Goal: Task Accomplishment & Management: Complete application form

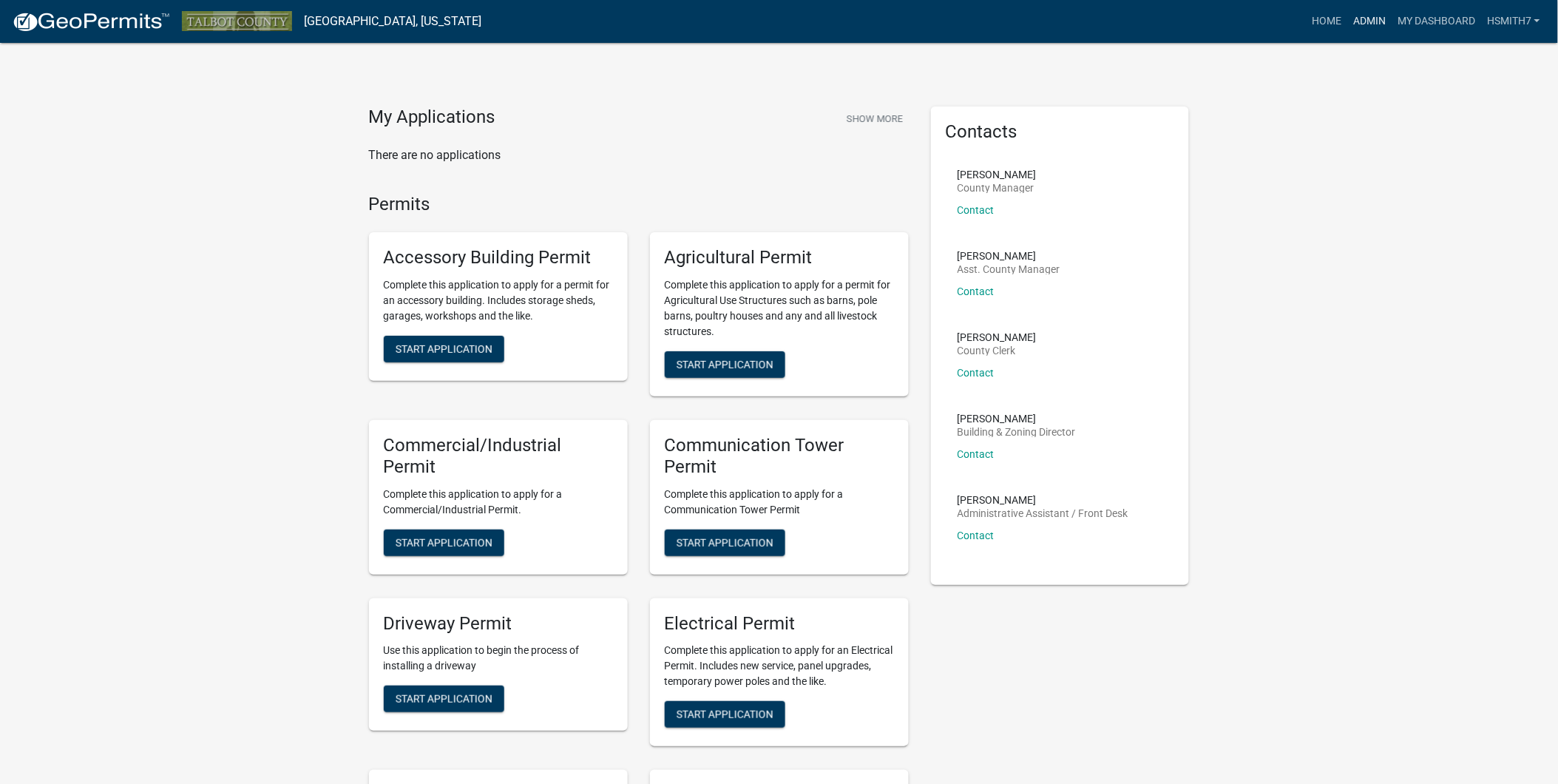
click at [1361, 18] on link "Admin" at bounding box center [1368, 22] width 44 height 28
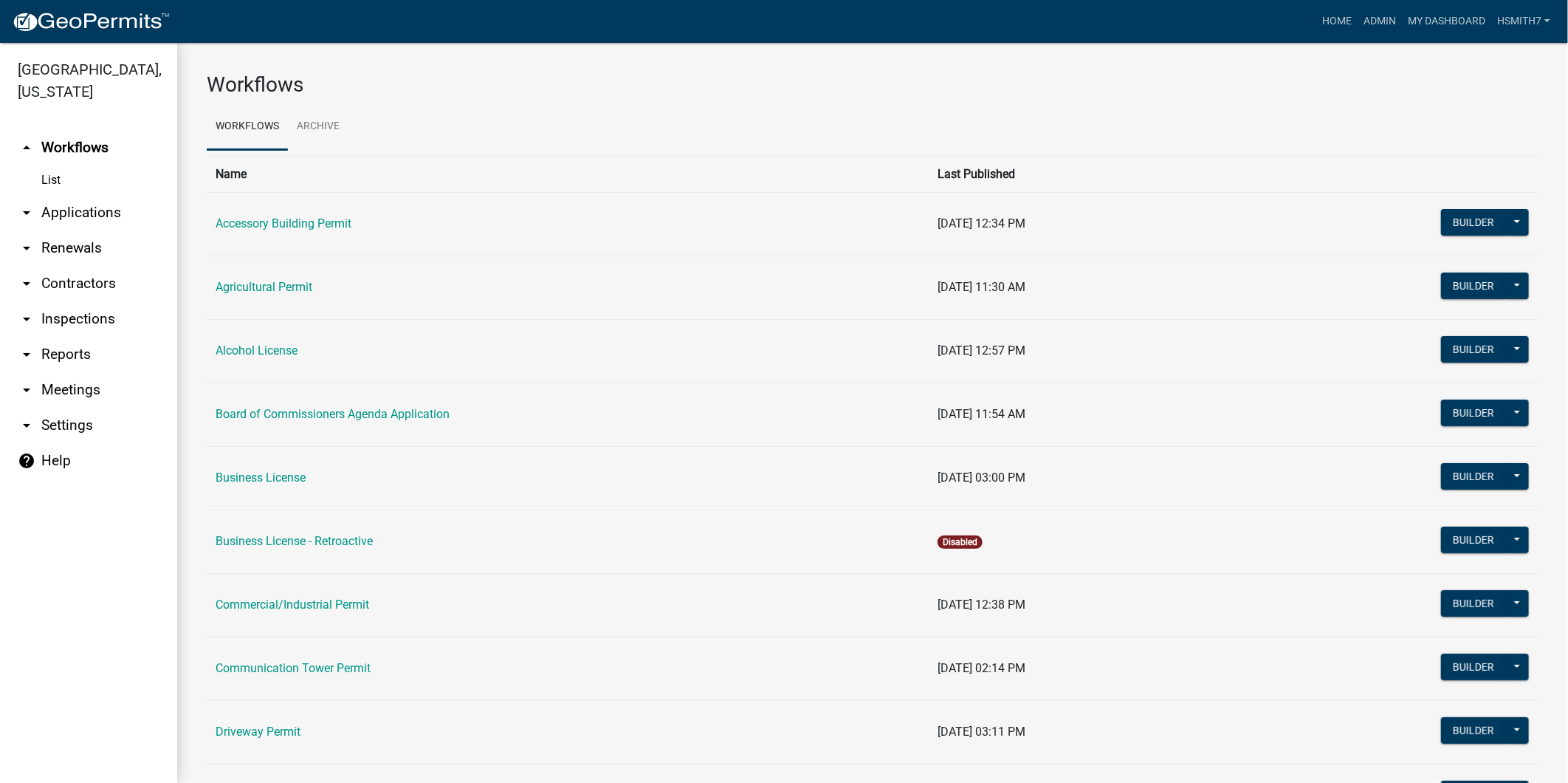
click at [52, 221] on link "arrow_drop_down Applications" at bounding box center [89, 213] width 177 height 35
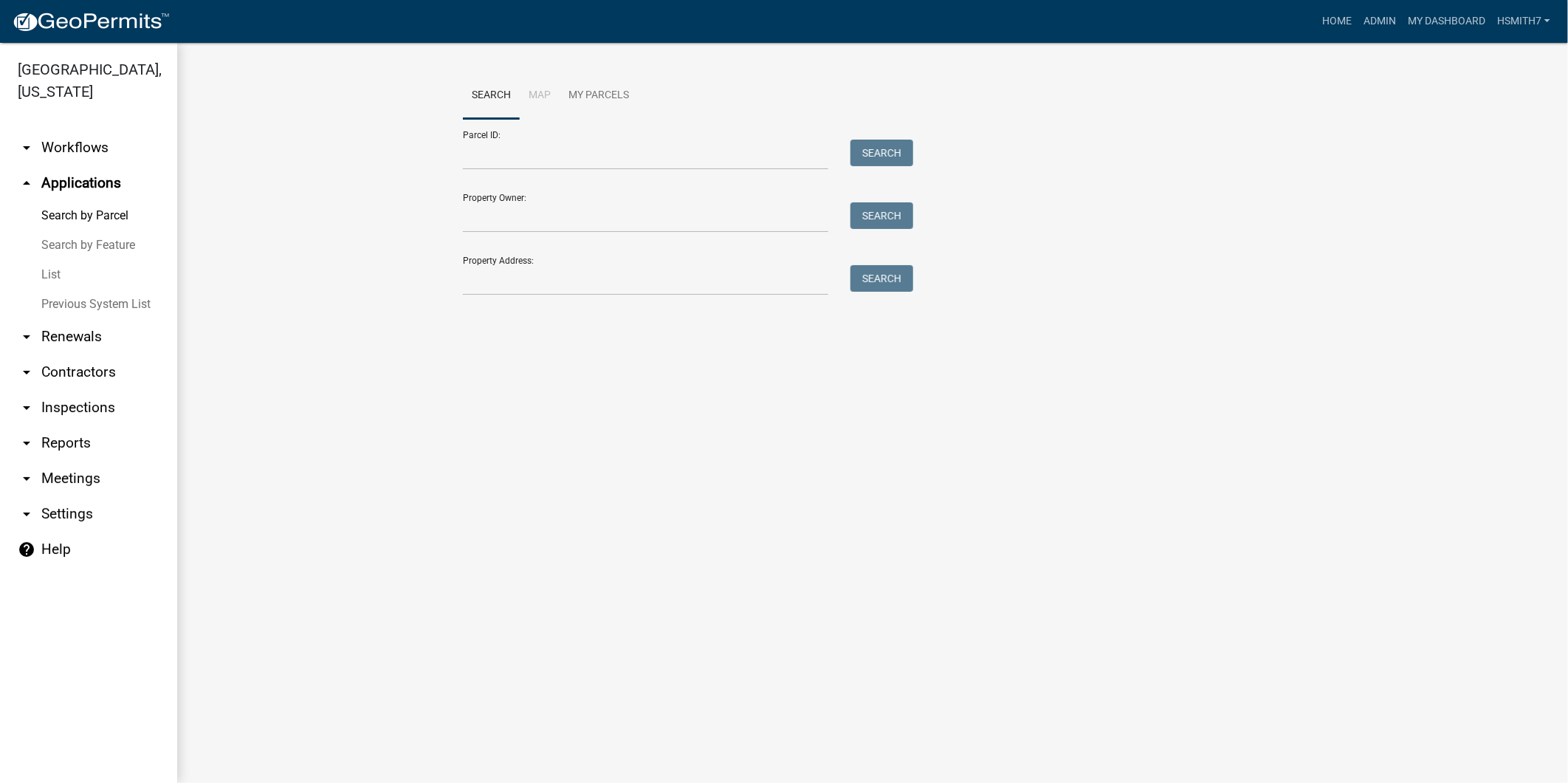
click at [49, 279] on link "List" at bounding box center [89, 274] width 177 height 29
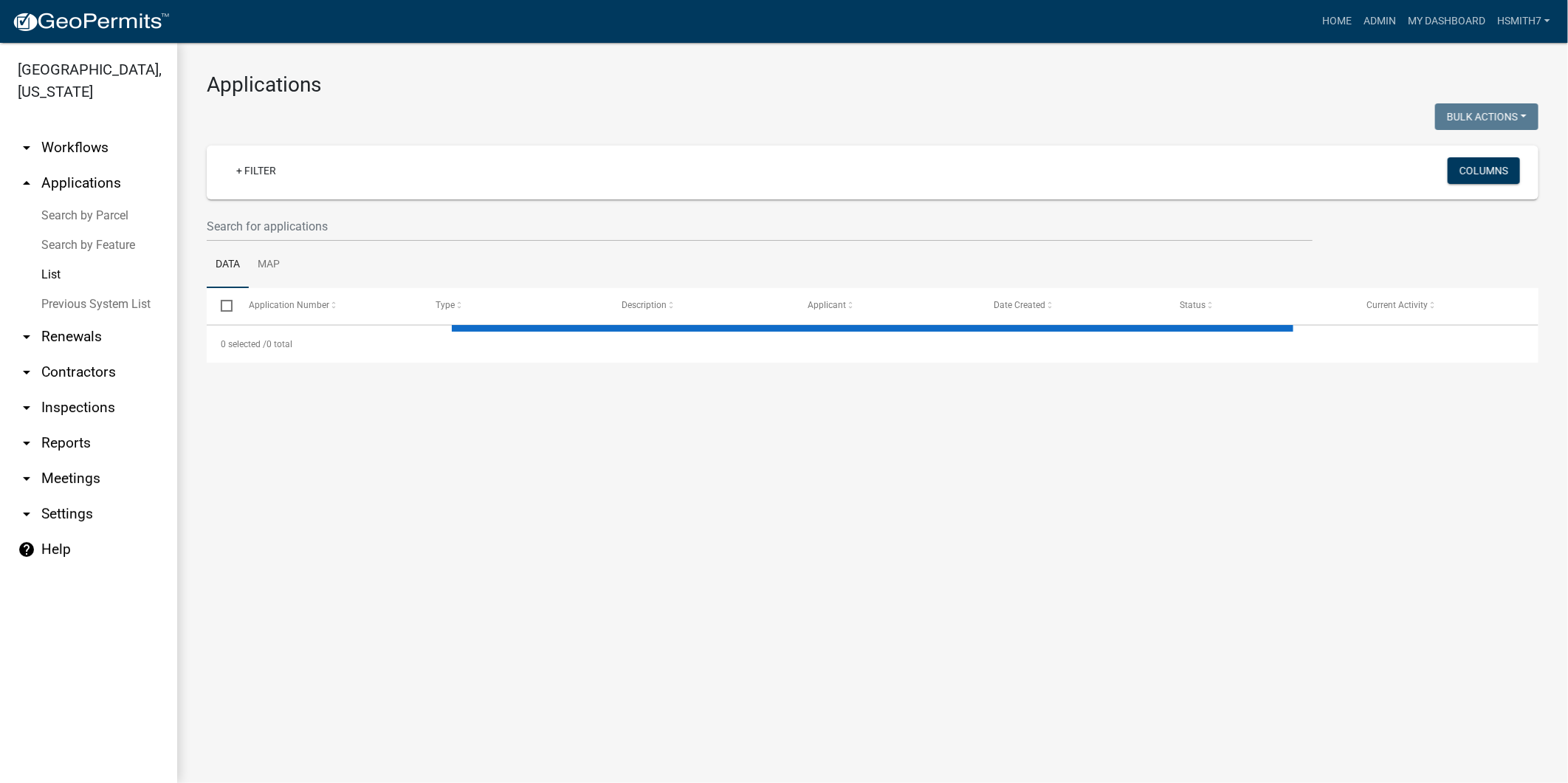
select select "3: 100"
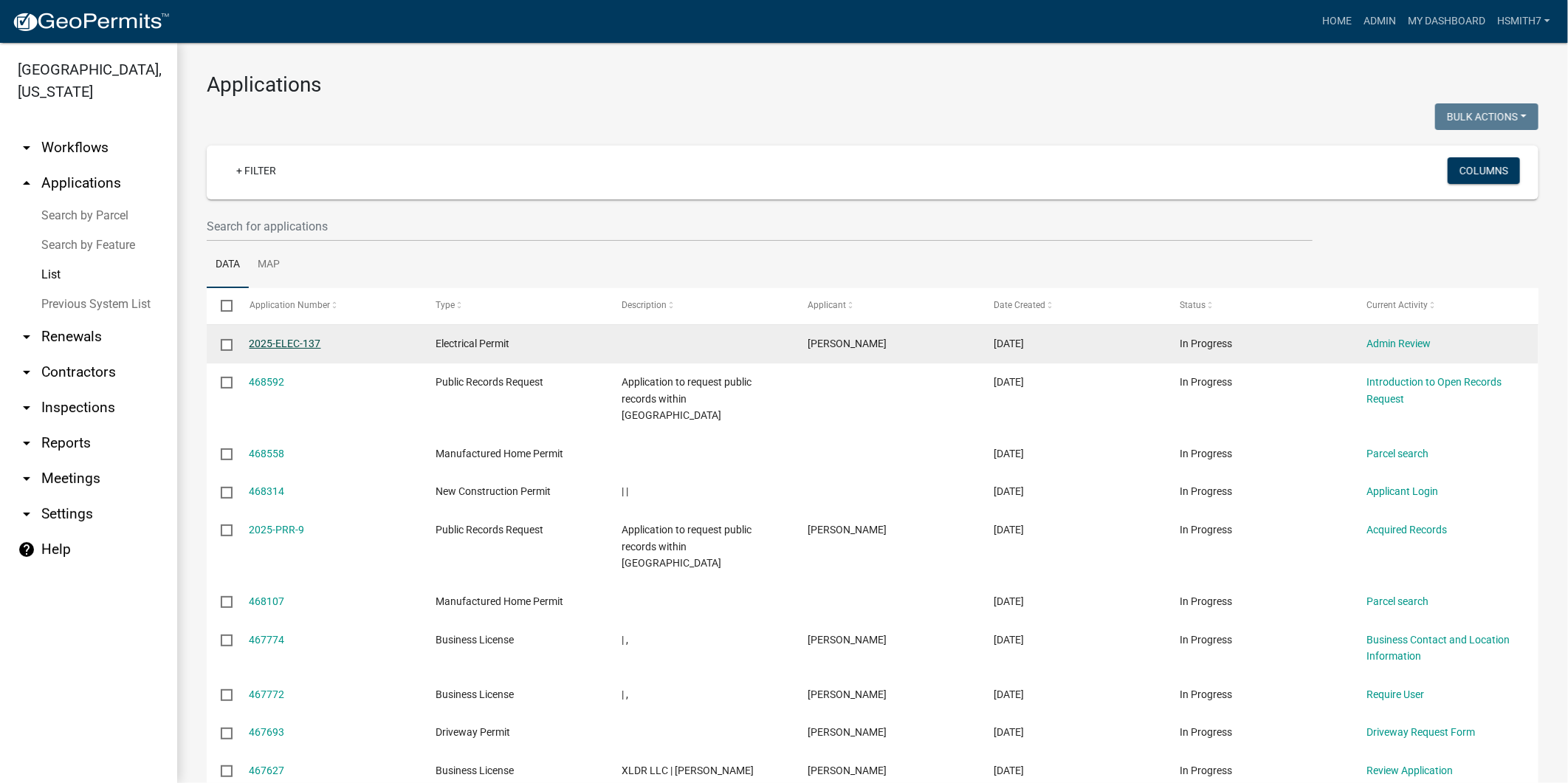
click at [301, 344] on link "2025-ELEC-137" at bounding box center [285, 343] width 71 height 12
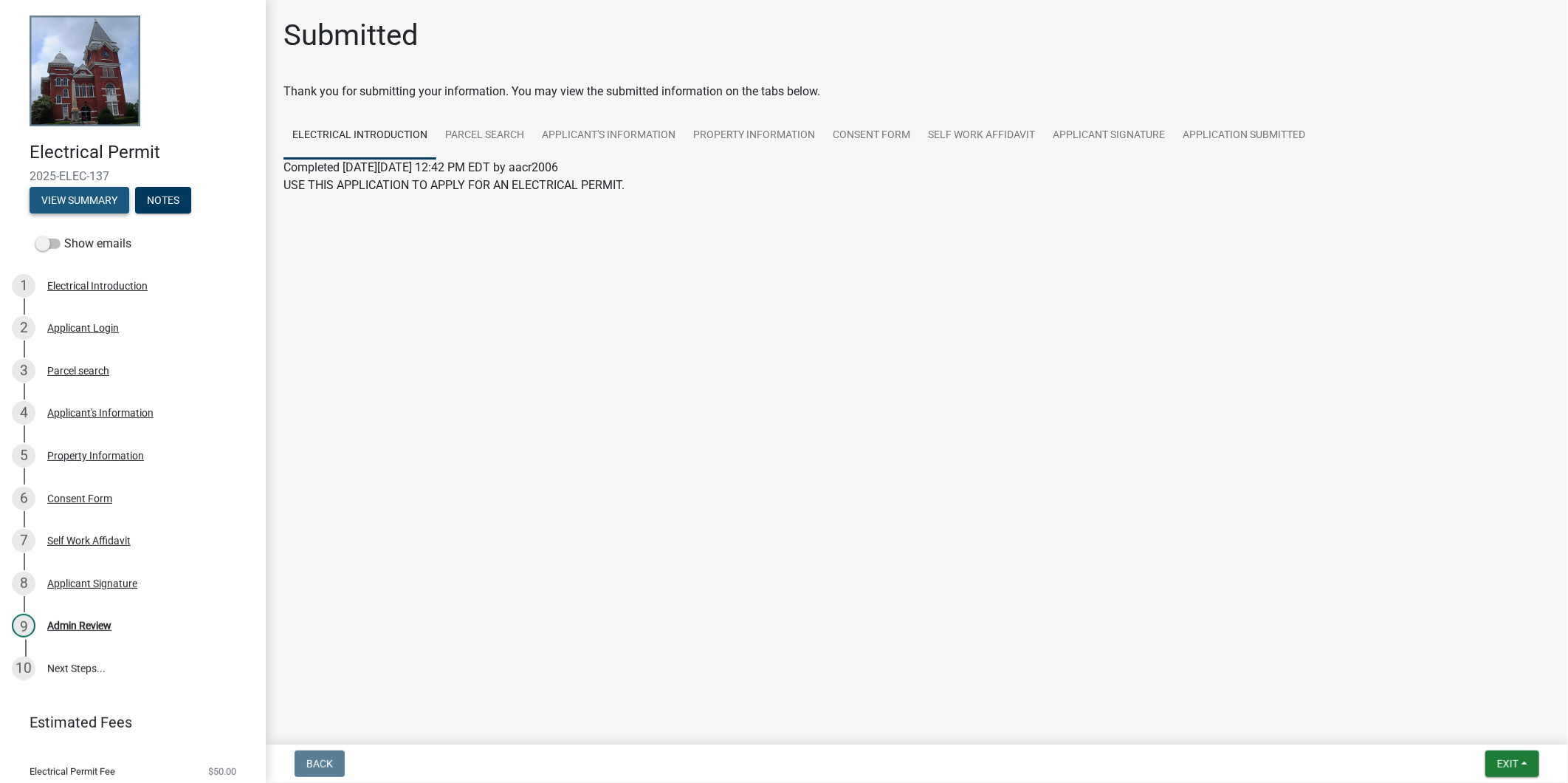
click at [66, 198] on button "View Summary" at bounding box center [79, 200] width 100 height 27
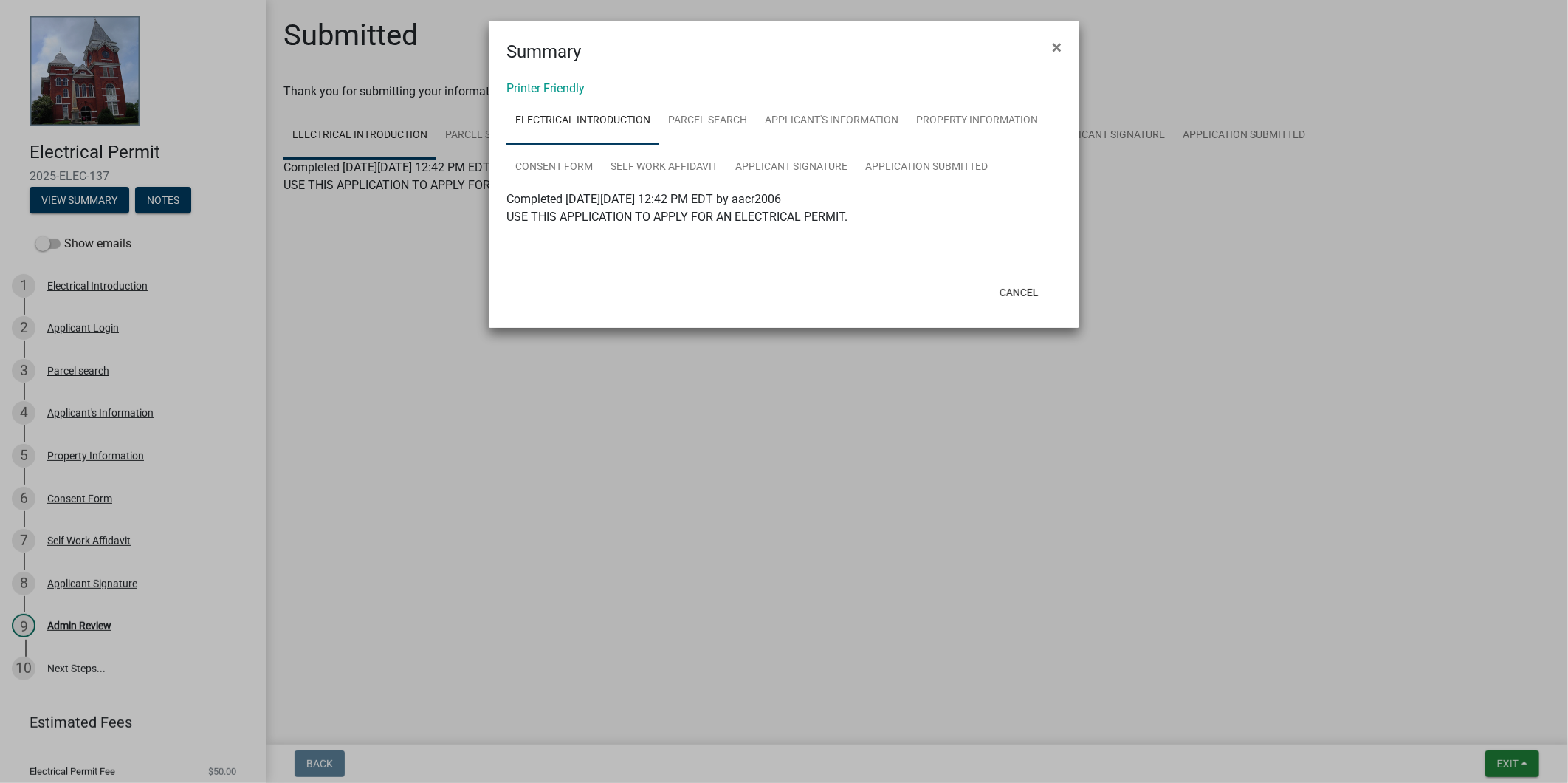
click at [581, 79] on div "Printer Friendly Electrical Introduction Parcel search Applicant's Information …" at bounding box center [784, 170] width 590 height 208
click at [578, 83] on link "Printer Friendly" at bounding box center [545, 88] width 78 height 14
click at [1059, 39] on span "×" at bounding box center [1056, 47] width 9 height 21
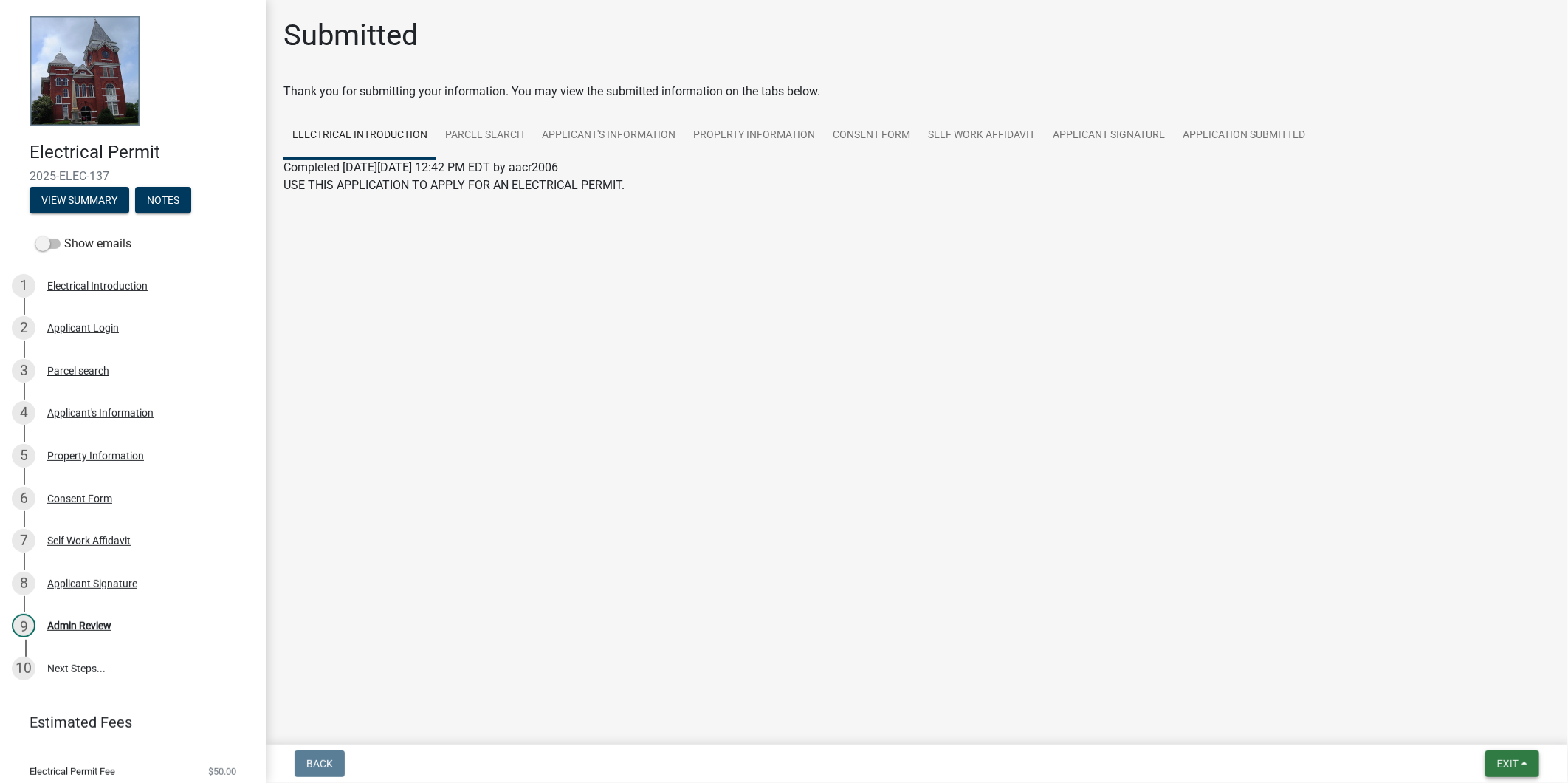
click at [1509, 762] on span "Exit" at bounding box center [1507, 763] width 22 height 12
click at [1479, 730] on button "Save & Exit" at bounding box center [1479, 724] width 118 height 35
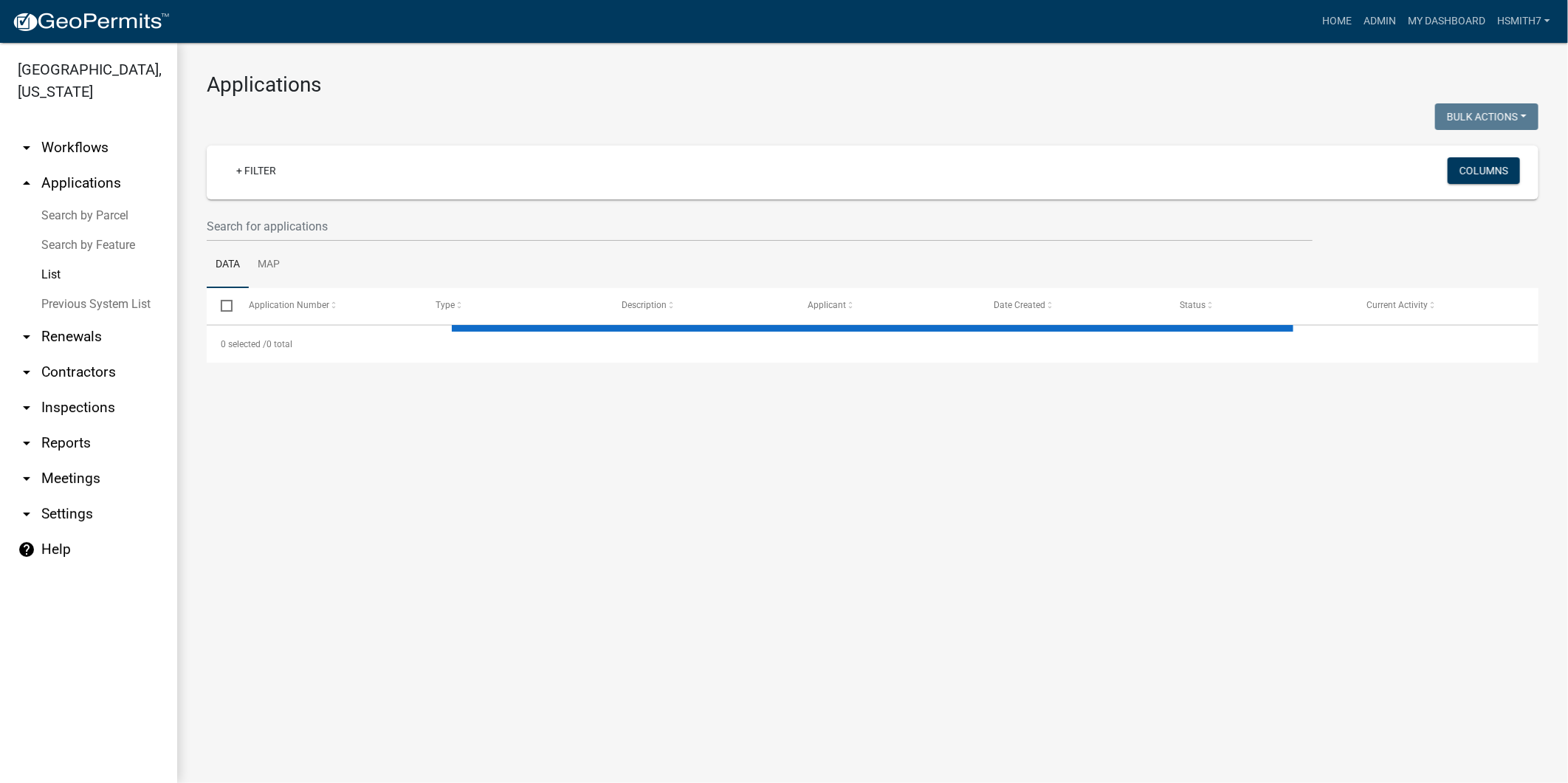
select select "3: 100"
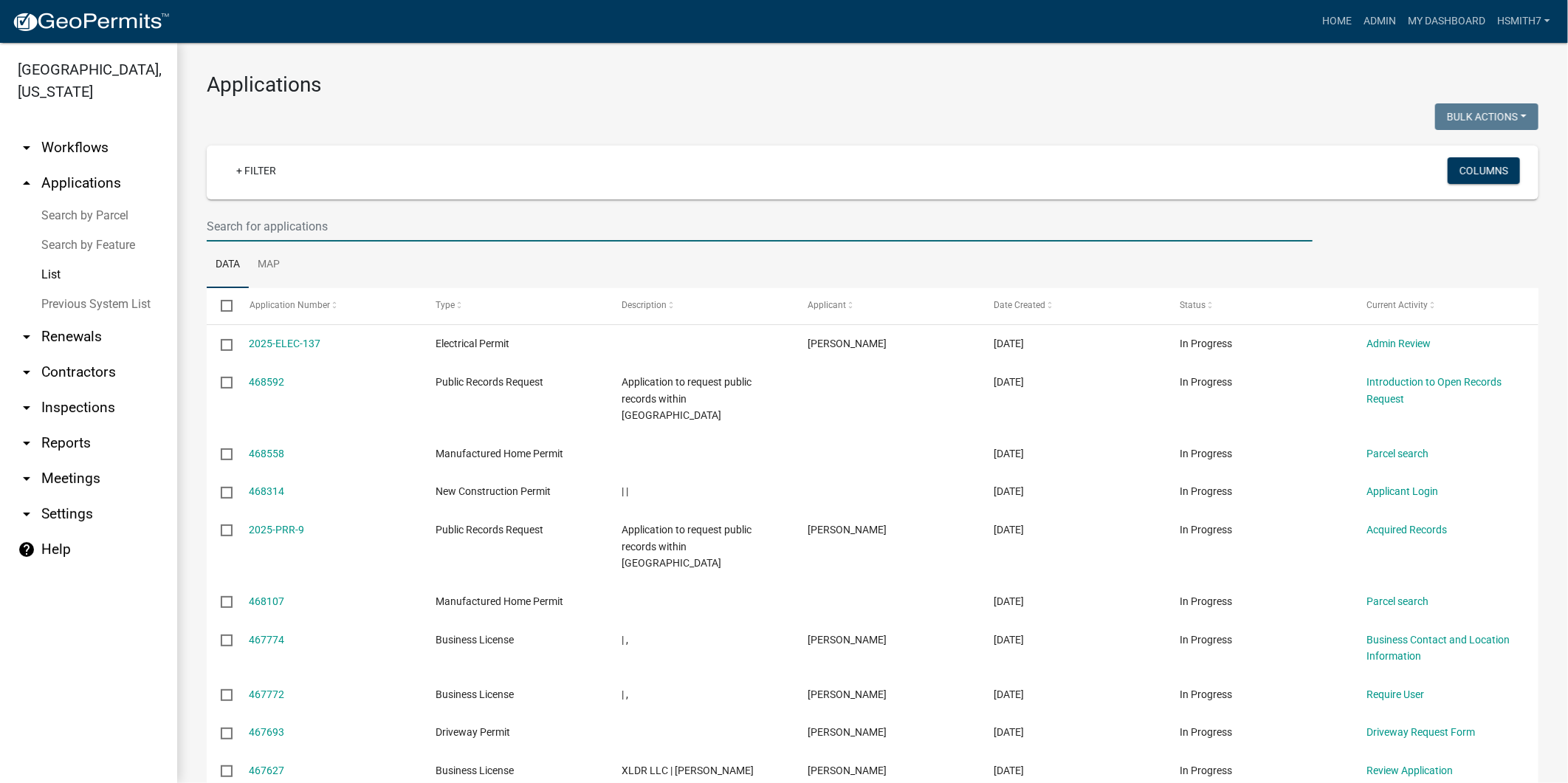
click at [346, 224] on input "text" at bounding box center [759, 225] width 1105 height 30
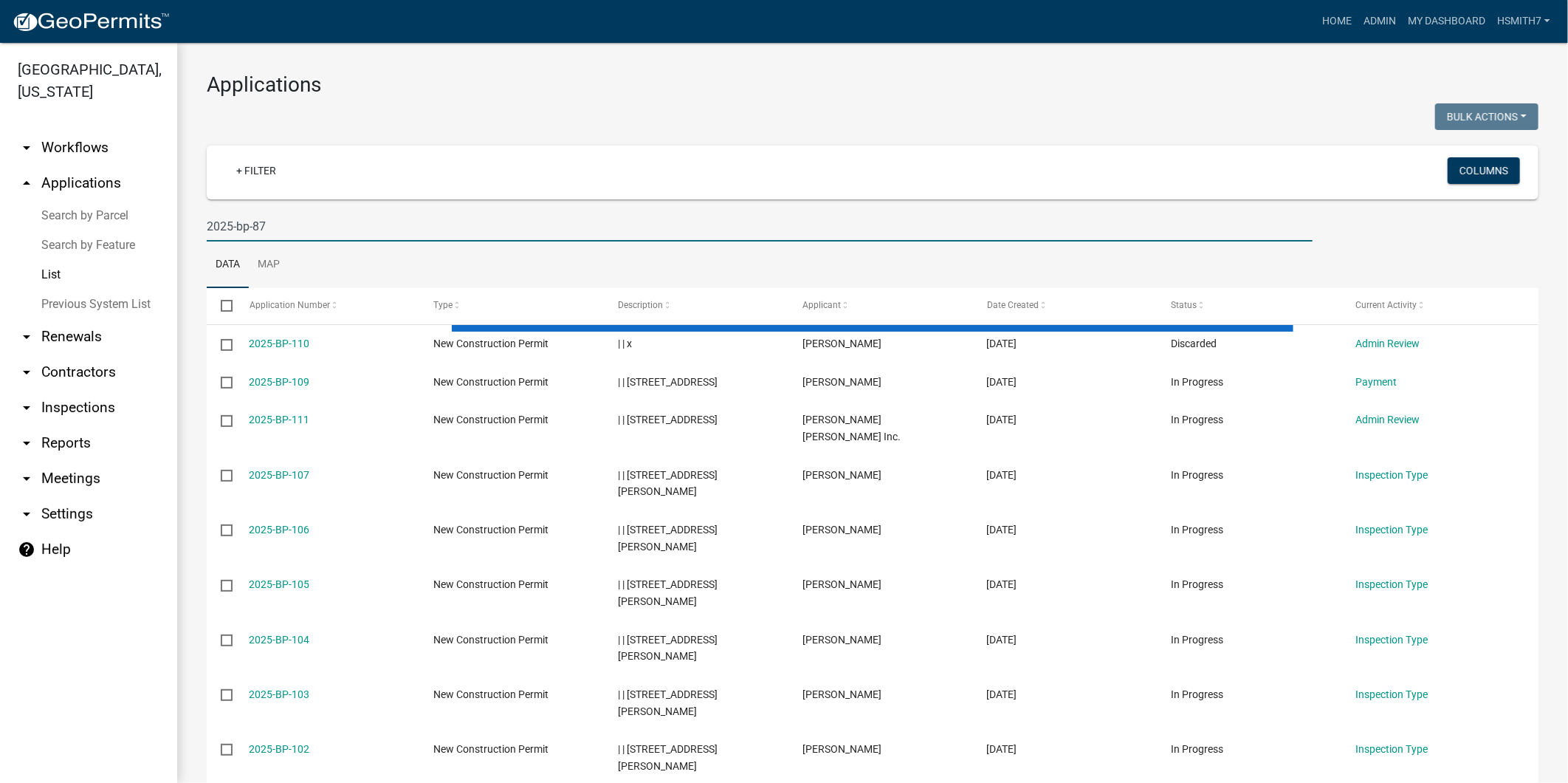
type input "2025-bp-87"
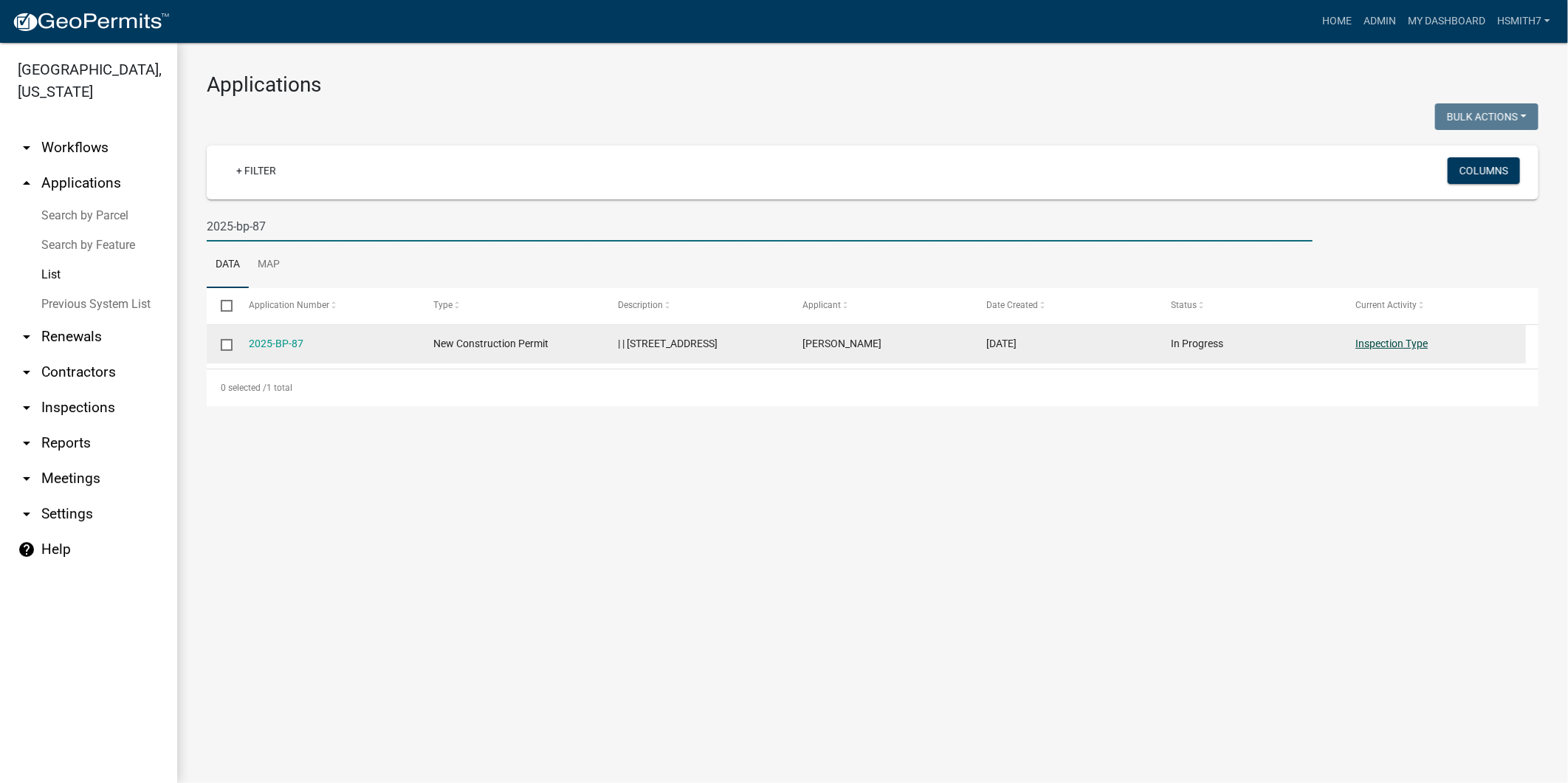
click at [1417, 343] on link "Inspection Type" at bounding box center [1391, 343] width 72 height 12
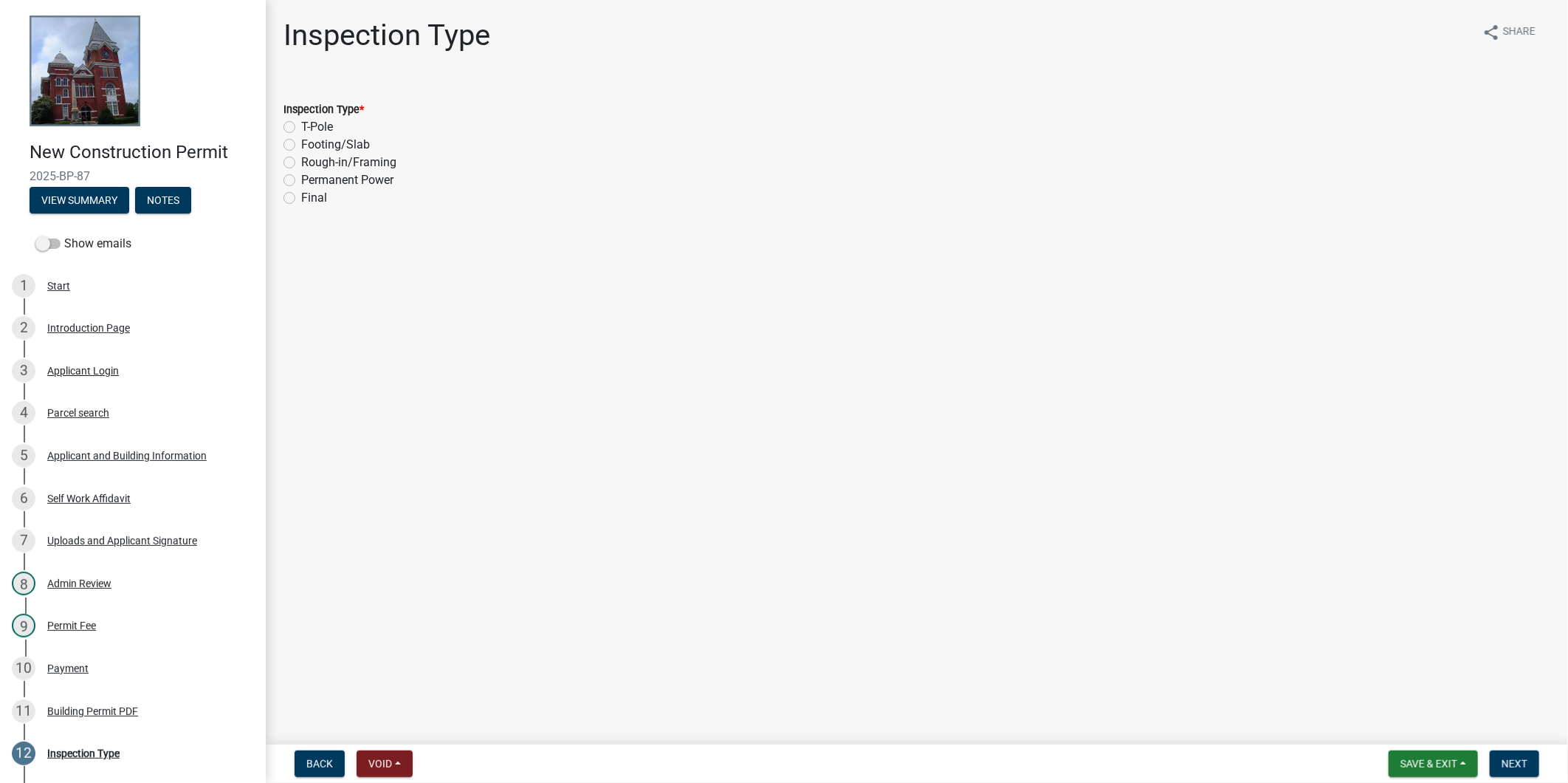
click at [328, 144] on label "Footing/Slab" at bounding box center [335, 145] width 69 height 18
click at [311, 144] on input "Footing/Slab" at bounding box center [305, 140] width 9 height 9
radio input "true"
click at [1515, 752] on button "Next" at bounding box center [1514, 763] width 49 height 27
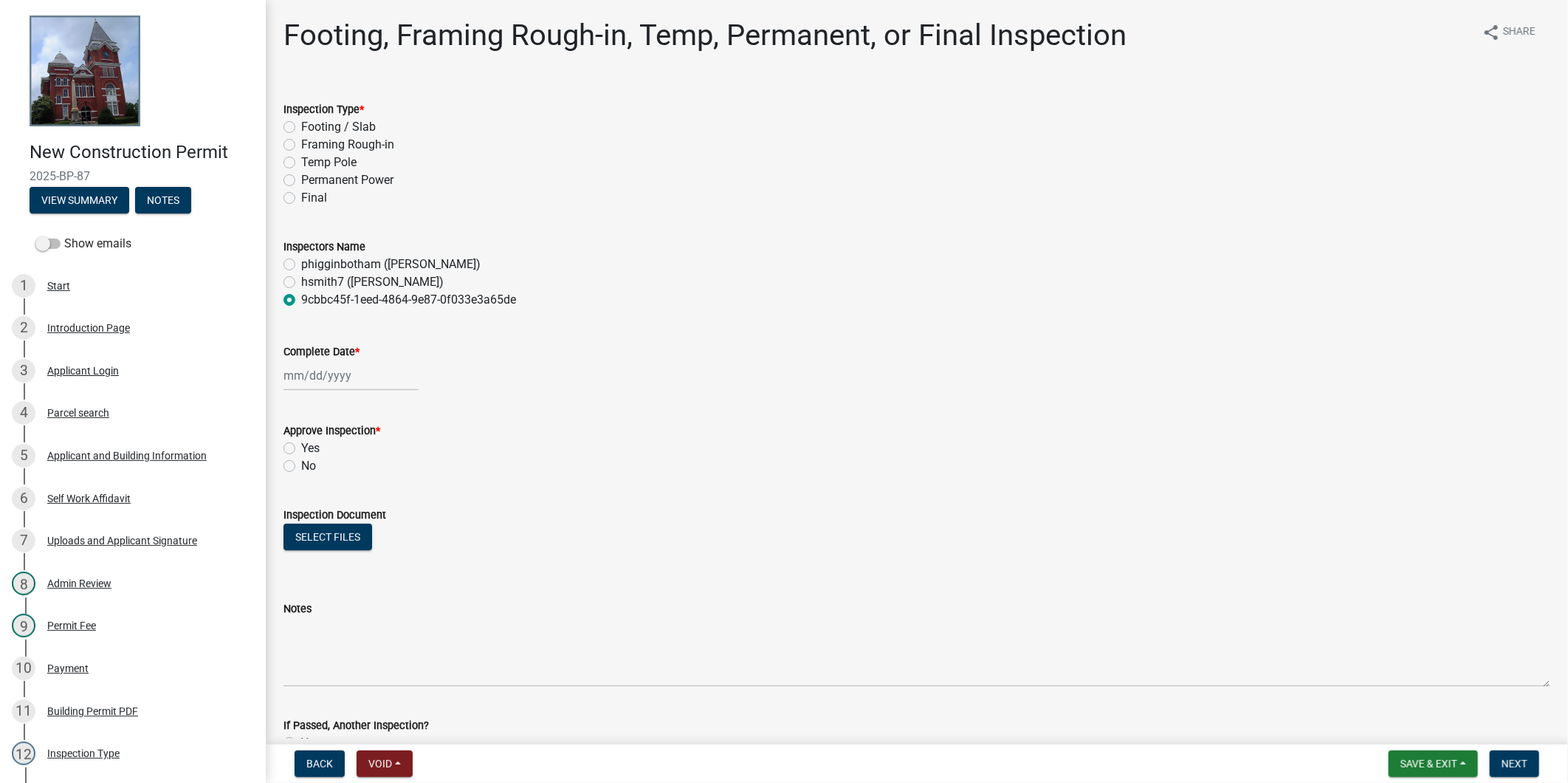
click at [299, 268] on div "phigginbotham (Paul Higginbotham)" at bounding box center [917, 264] width 1267 height 18
click at [301, 262] on label "phigginbotham (Paul Higginbotham)" at bounding box center [390, 264] width 180 height 18
click at [301, 262] on input "phigginbotham (Paul Higginbotham)" at bounding box center [305, 260] width 9 height 9
radio input "true"
click at [295, 377] on div at bounding box center [351, 375] width 135 height 30
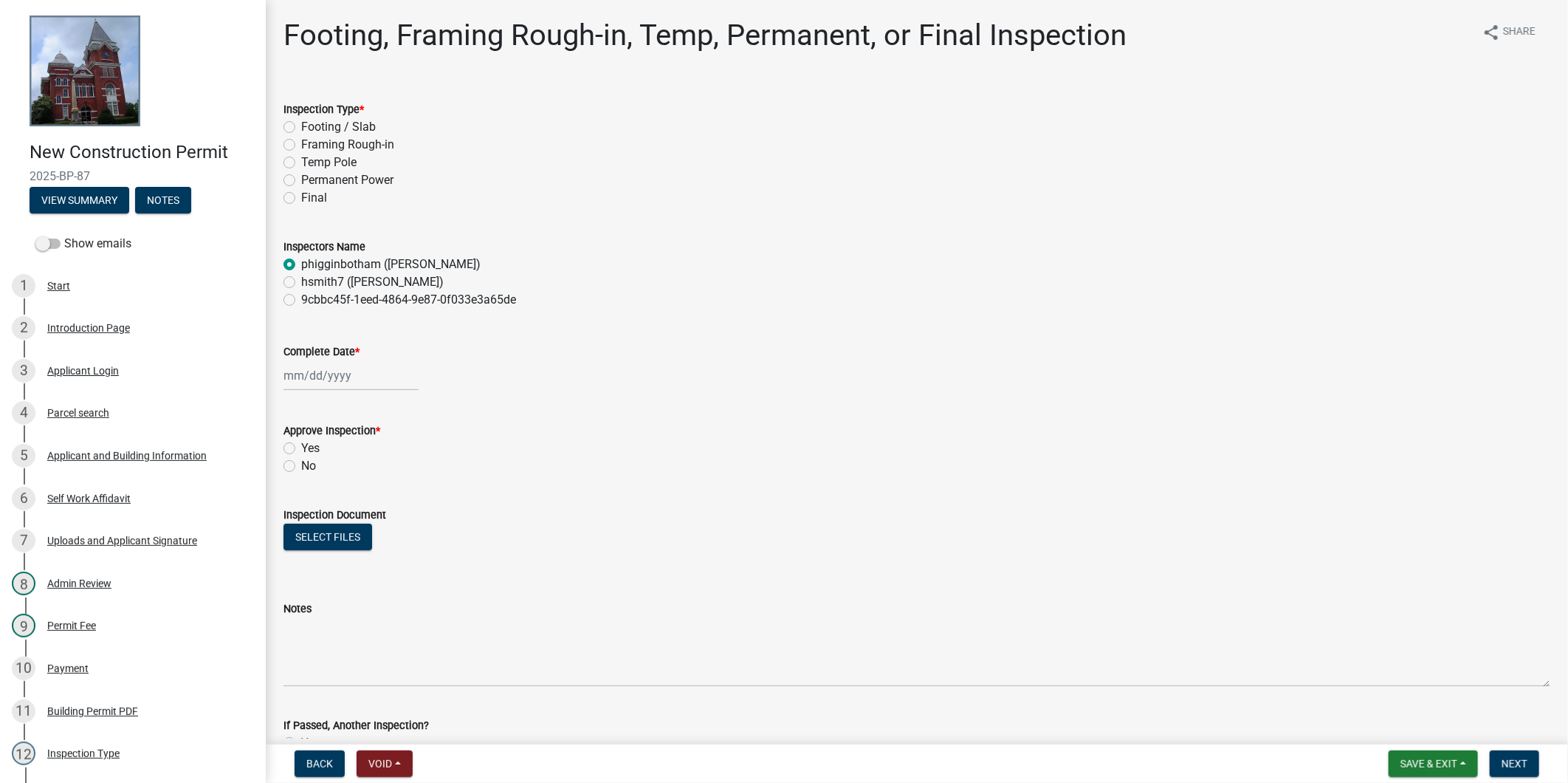
select select "8"
select select "2025"
click at [299, 372] on input "Complete Date *" at bounding box center [351, 375] width 135 height 30
type input "04/14/2025"
click at [747, 455] on div "Yes" at bounding box center [917, 448] width 1267 height 18
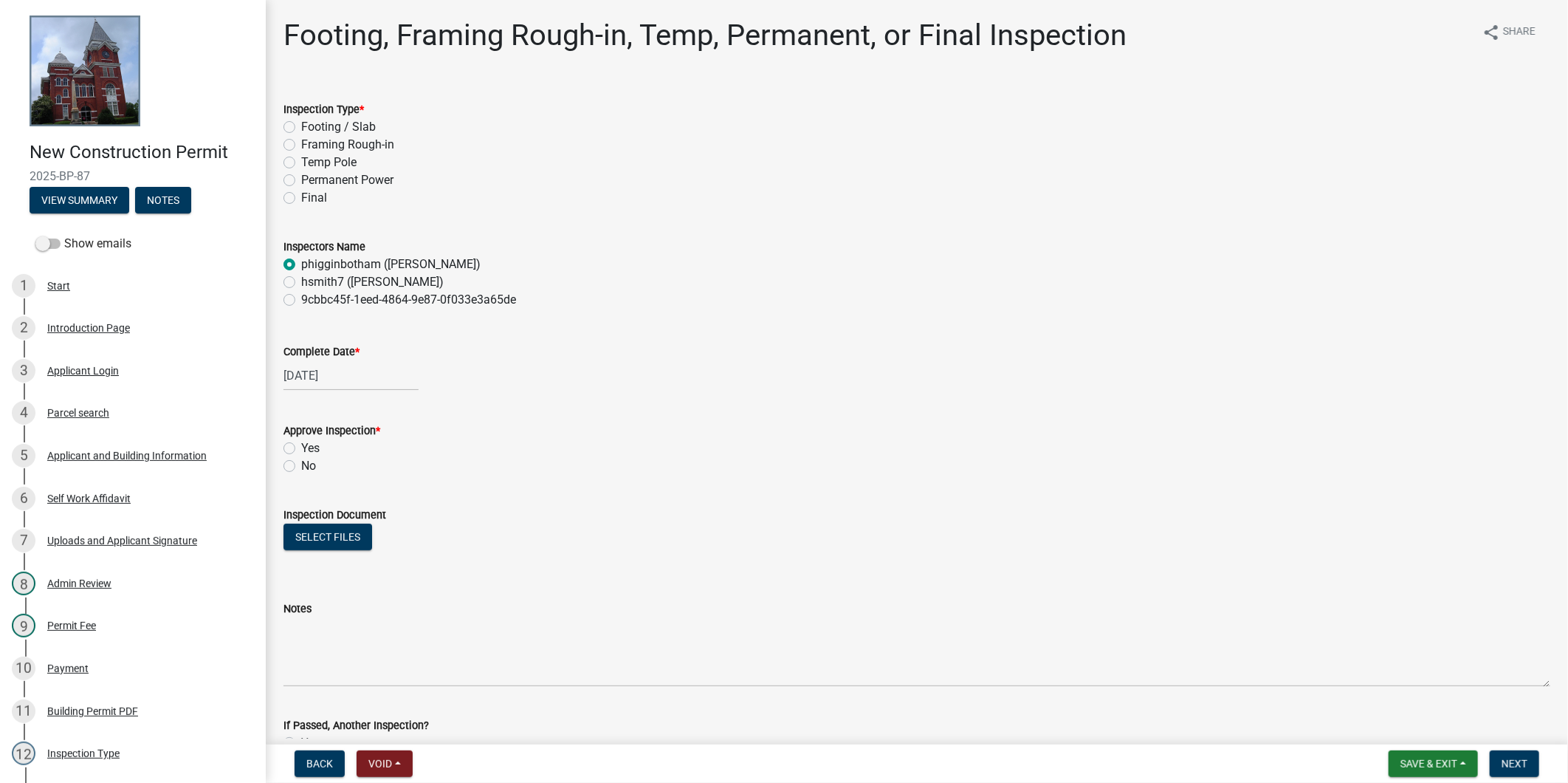
click at [301, 447] on label "Yes" at bounding box center [310, 448] width 18 height 18
click at [301, 447] on input "Yes" at bounding box center [305, 444] width 9 height 9
radio input "true"
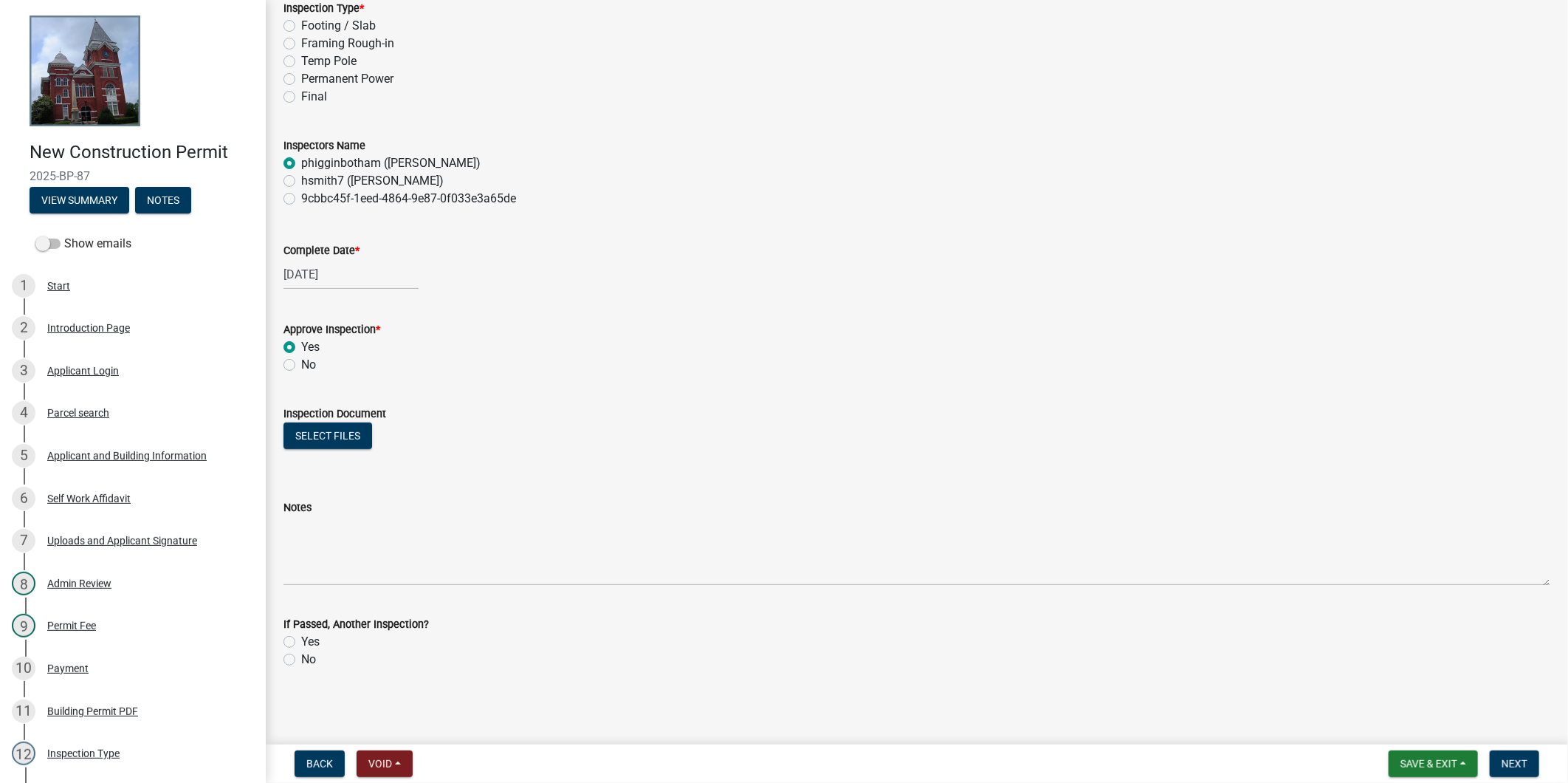
click at [301, 644] on label "Yes" at bounding box center [310, 641] width 18 height 18
click at [301, 643] on input "Yes" at bounding box center [305, 637] width 9 height 9
radio input "true"
click at [1514, 757] on span "Next" at bounding box center [1514, 763] width 26 height 12
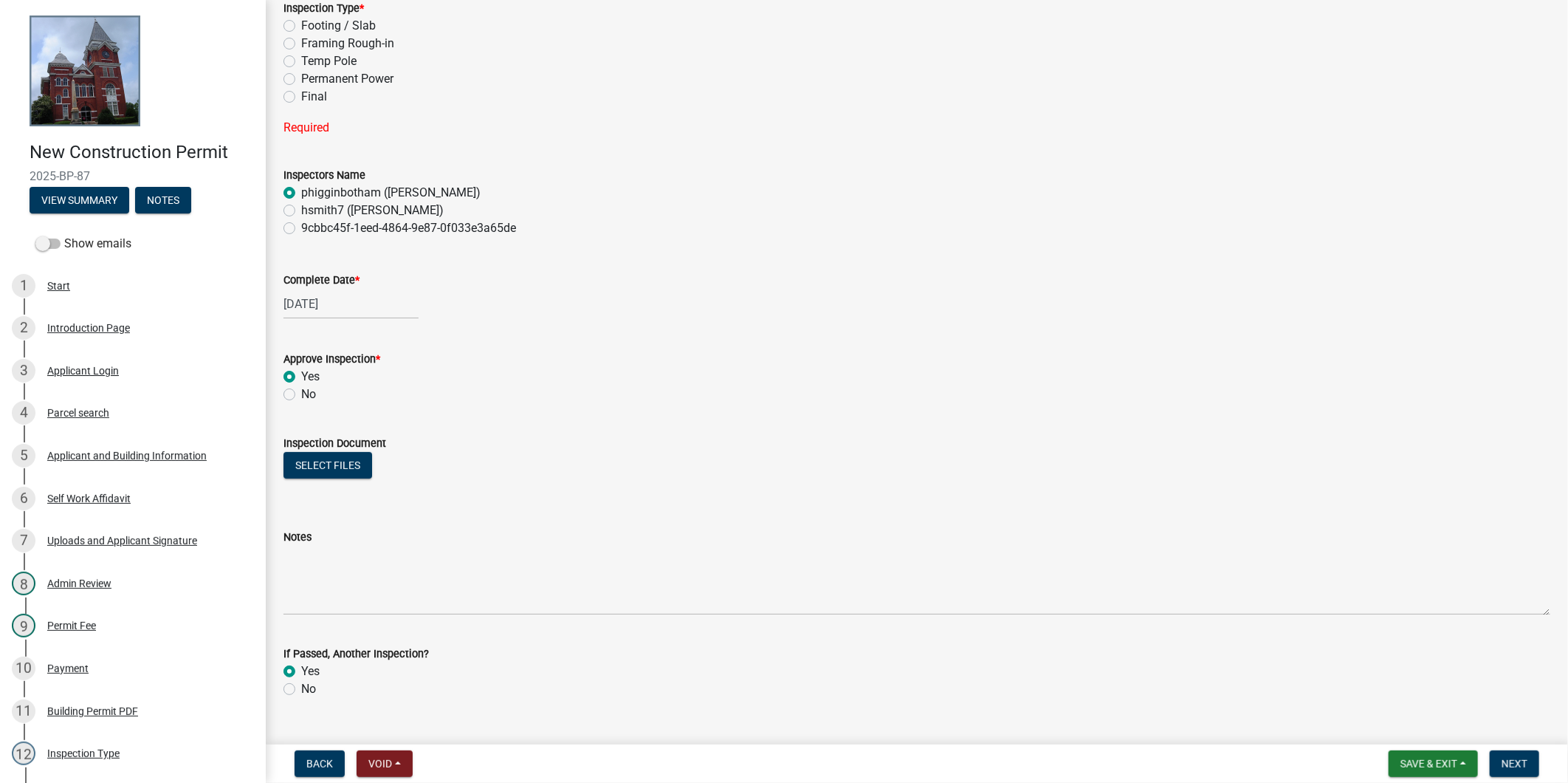
click at [315, 26] on label "Footing / Slab" at bounding box center [338, 26] width 75 height 18
click at [311, 26] on input "Footing / Slab" at bounding box center [305, 22] width 9 height 9
radio input "true"
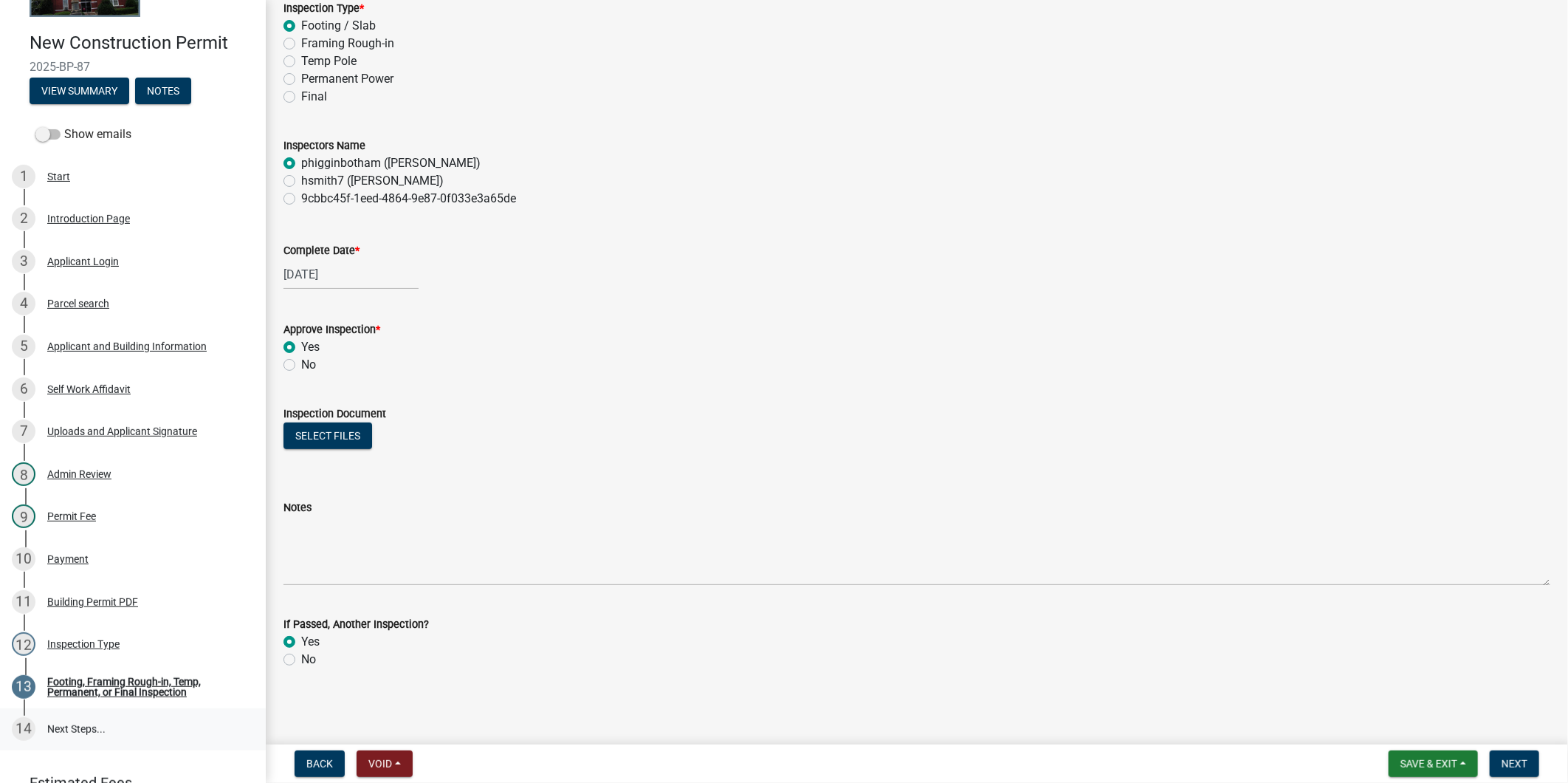
scroll to position [214, 0]
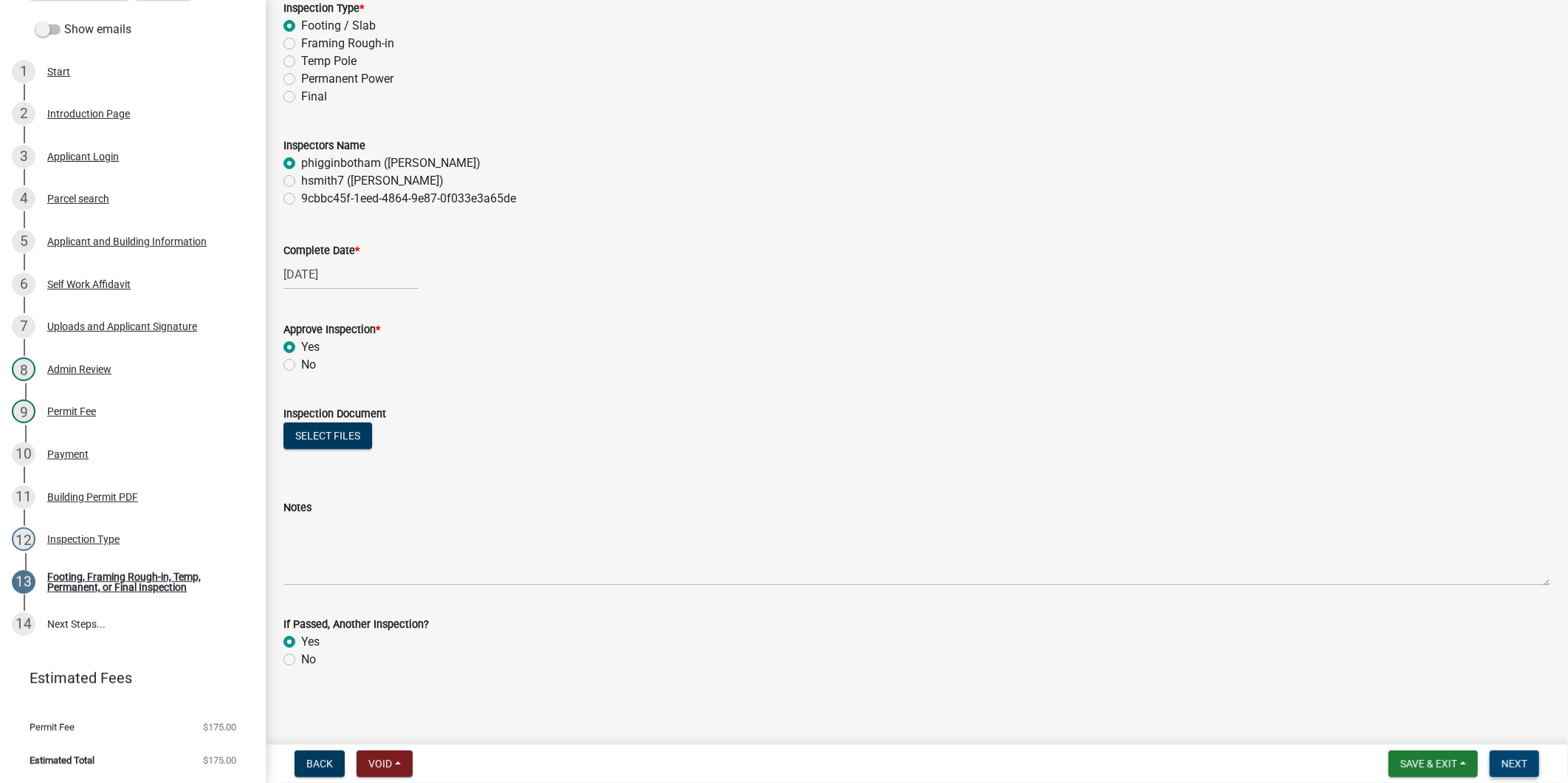
click at [1530, 755] on button "Next" at bounding box center [1514, 763] width 49 height 27
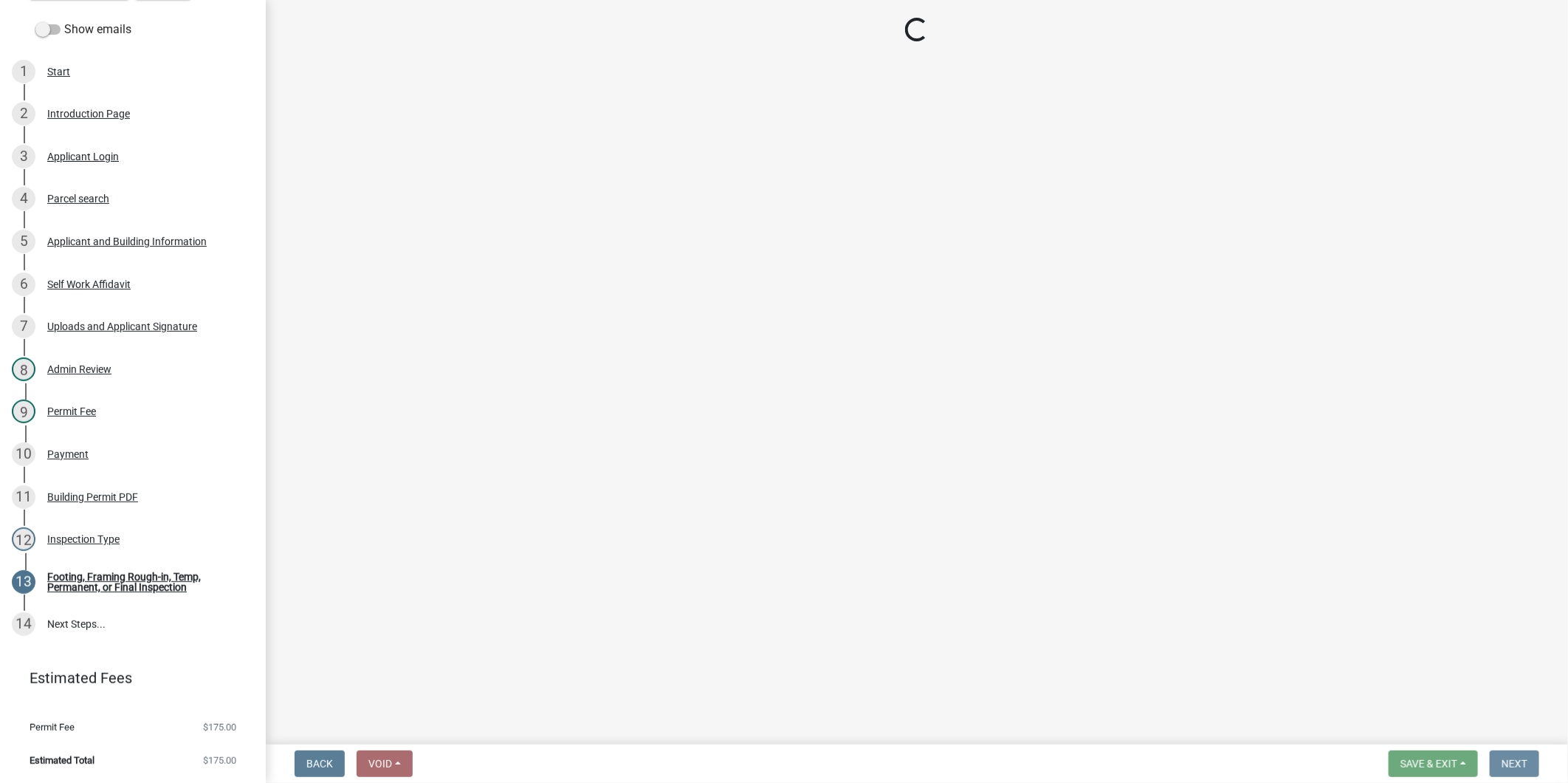
scroll to position [0, 0]
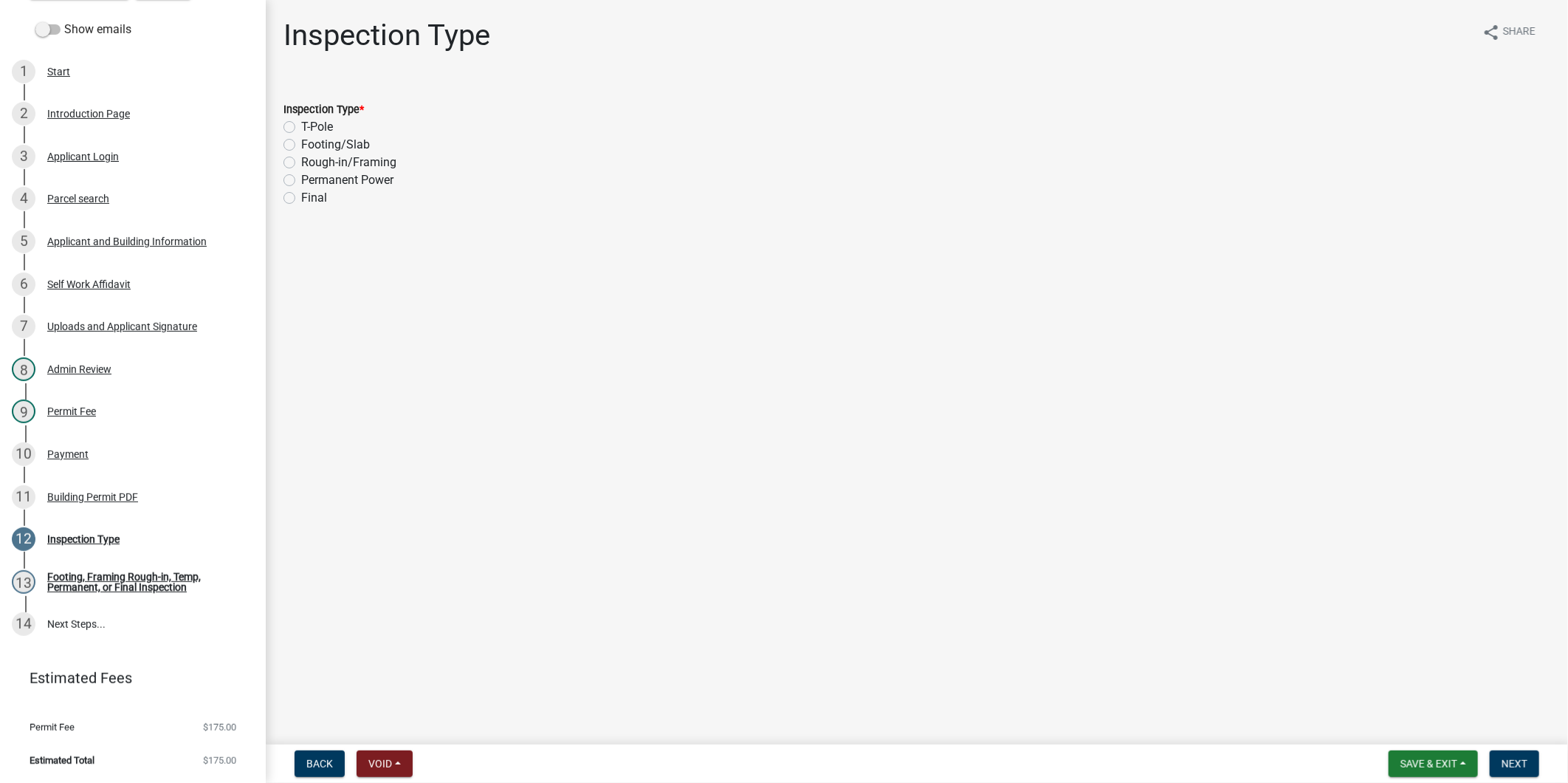
click at [348, 161] on label "Rough-in/Framing" at bounding box center [348, 162] width 95 height 18
click at [311, 161] on input "Rough-in/Framing" at bounding box center [305, 157] width 9 height 9
radio input "true"
click at [1510, 762] on span "Next" at bounding box center [1514, 763] width 26 height 12
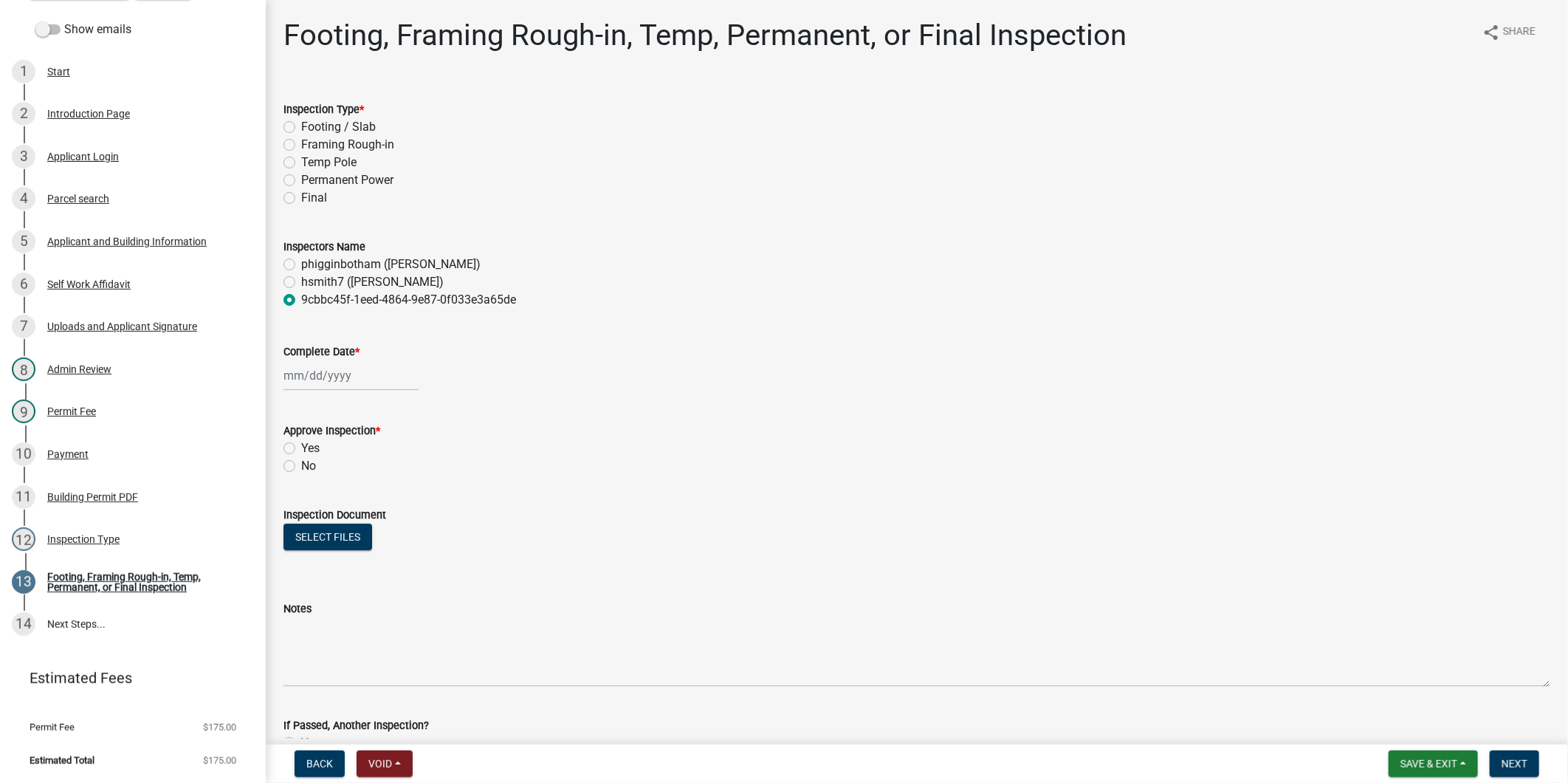
click at [350, 262] on label "phigginbotham (Paul Higginbotham)" at bounding box center [390, 264] width 180 height 18
click at [311, 262] on input "phigginbotham (Paul Higginbotham)" at bounding box center [305, 260] width 9 height 9
radio input "true"
click at [323, 373] on div at bounding box center [351, 375] width 135 height 30
select select "8"
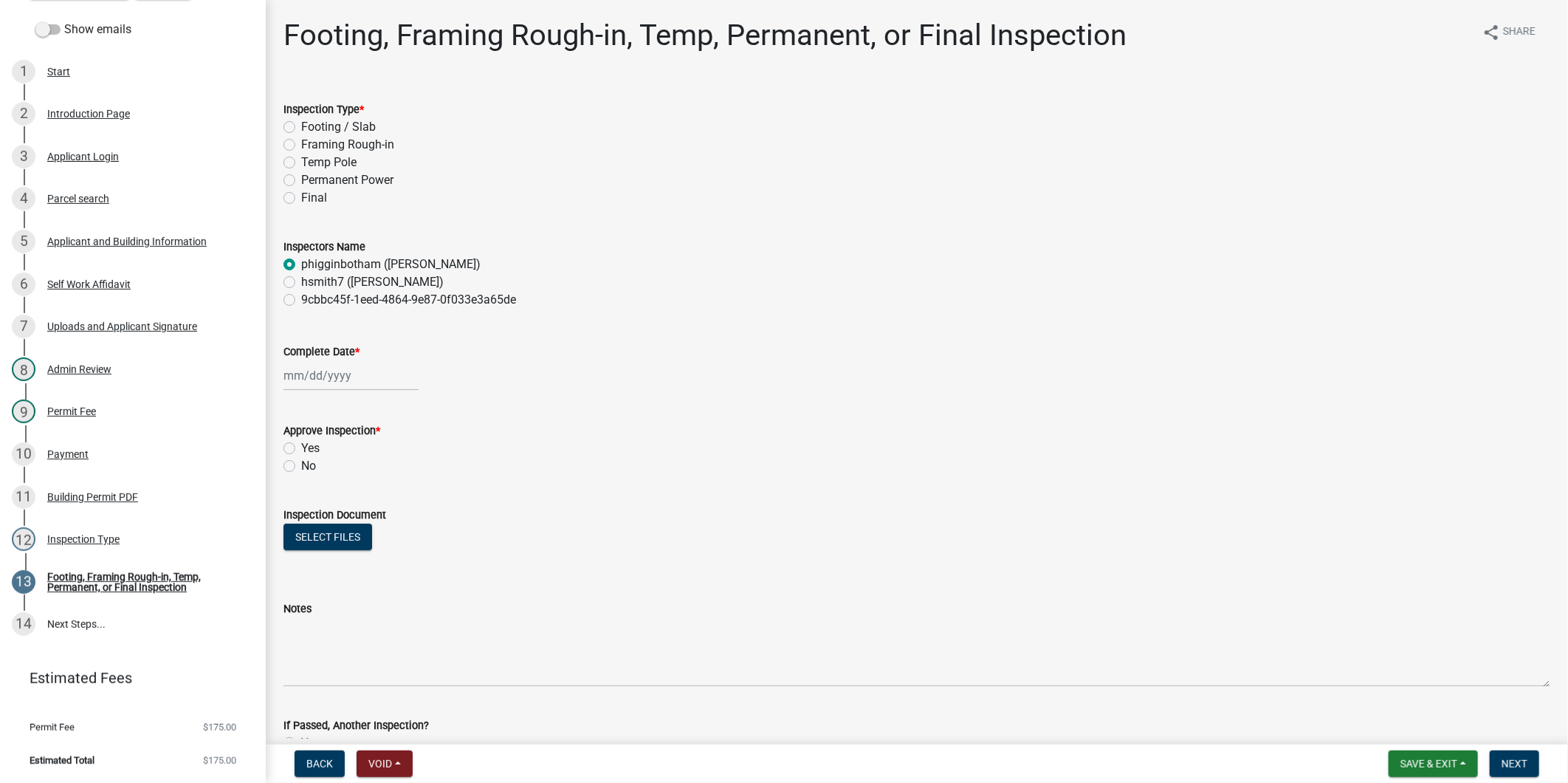
select select "2025"
click at [322, 369] on input "Complete Date *" at bounding box center [351, 375] width 135 height 30
type input "06/16/2025"
click at [541, 373] on div "06/16/2025 Jan Feb Mar Apr May Jun Jul Aug Sep Oct Nov Dec 1525 1526 1527 1528 …" at bounding box center [917, 375] width 1267 height 30
click at [335, 145] on label "Framing Rough-in" at bounding box center [347, 145] width 93 height 18
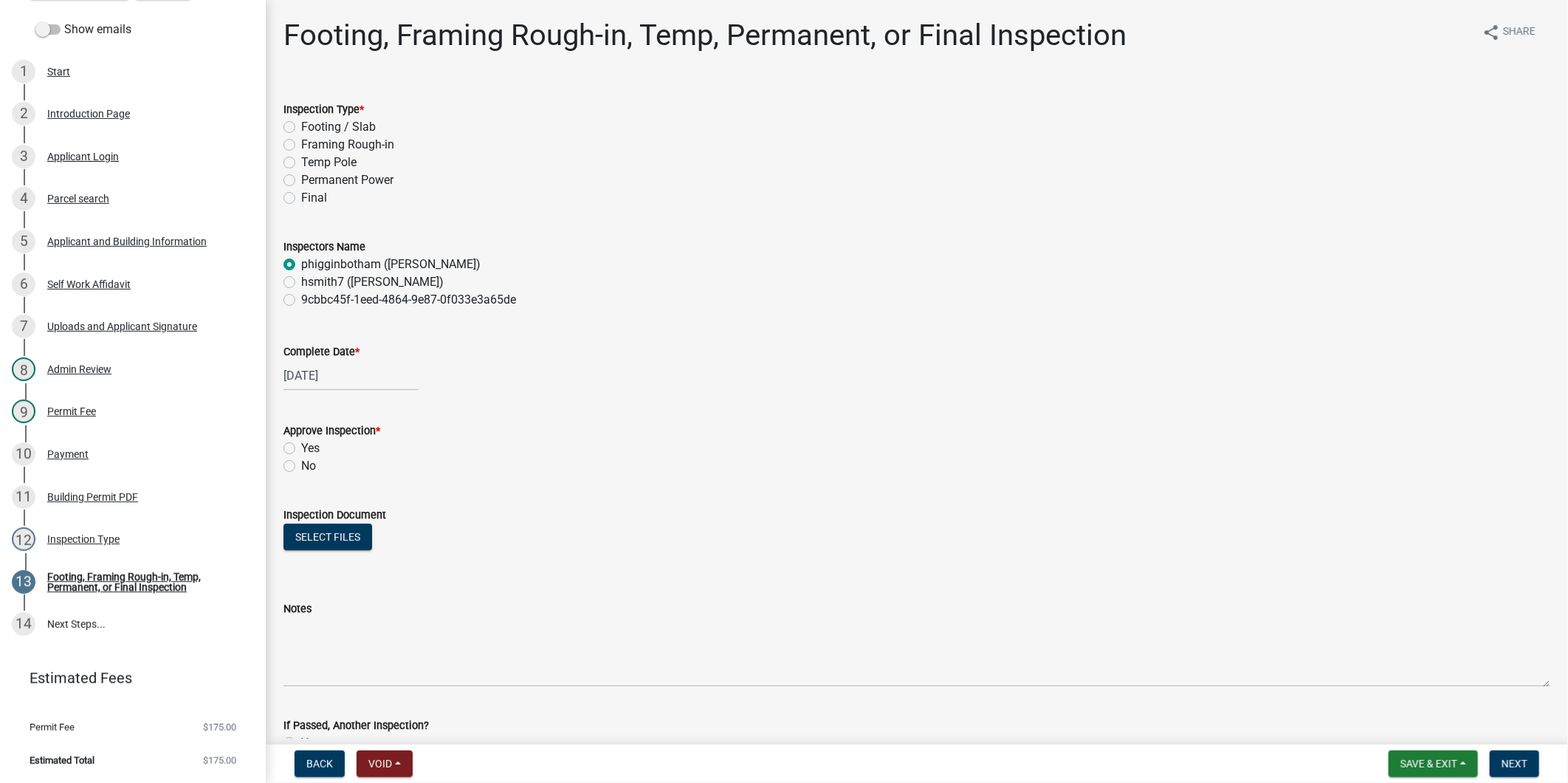
click at [311, 145] on input "Framing Rough-in" at bounding box center [305, 140] width 9 height 9
radio input "true"
click at [284, 454] on div "Yes" at bounding box center [917, 448] width 1267 height 18
click at [301, 445] on label "Yes" at bounding box center [310, 448] width 18 height 18
click at [301, 445] on input "Yes" at bounding box center [305, 444] width 9 height 9
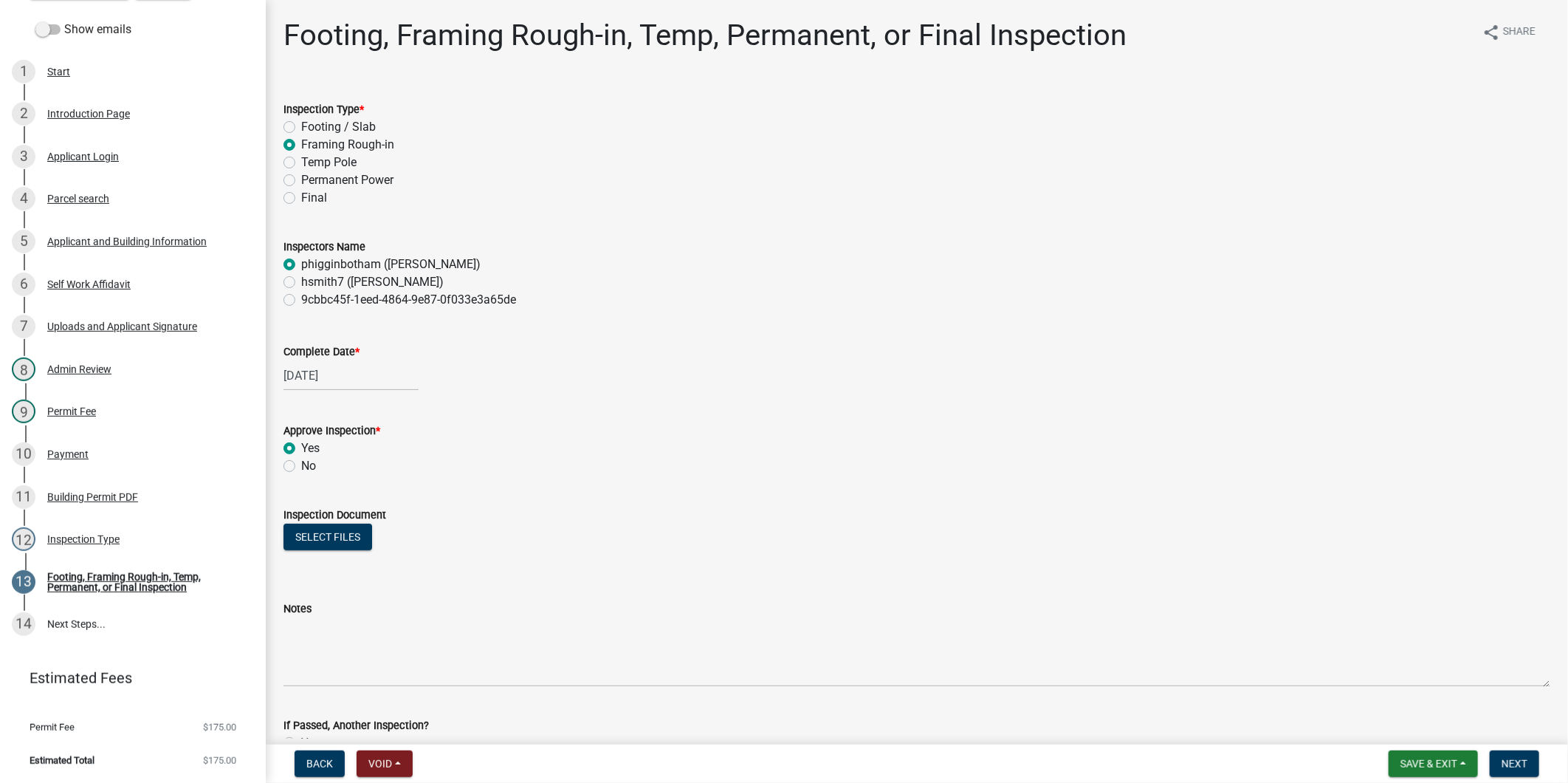
radio input "true"
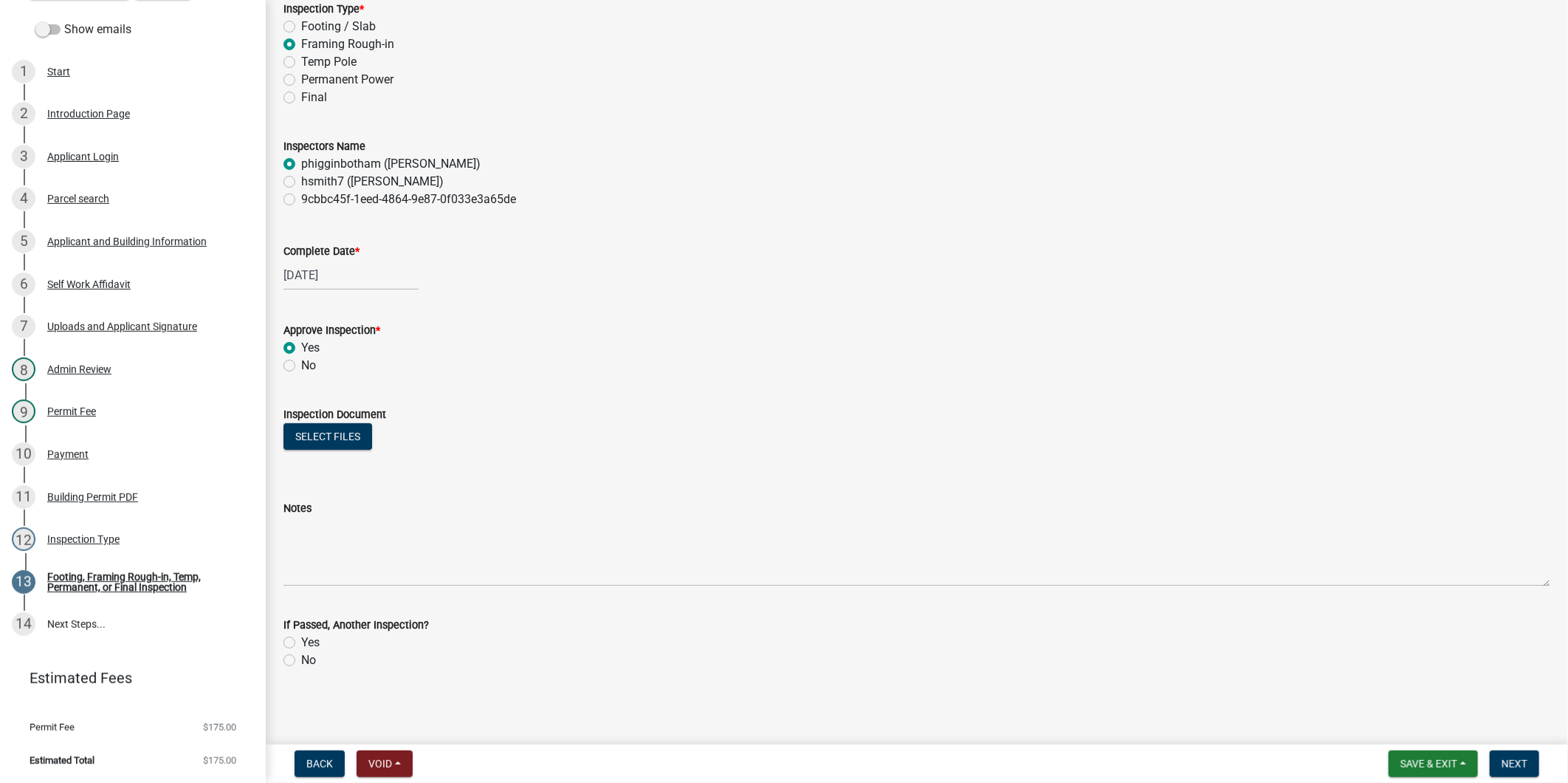
scroll to position [102, 0]
click at [304, 644] on label "Yes" at bounding box center [310, 641] width 18 height 18
click at [304, 643] on input "Yes" at bounding box center [305, 637] width 9 height 9
radio input "true"
click at [1522, 761] on span "Next" at bounding box center [1514, 763] width 26 height 12
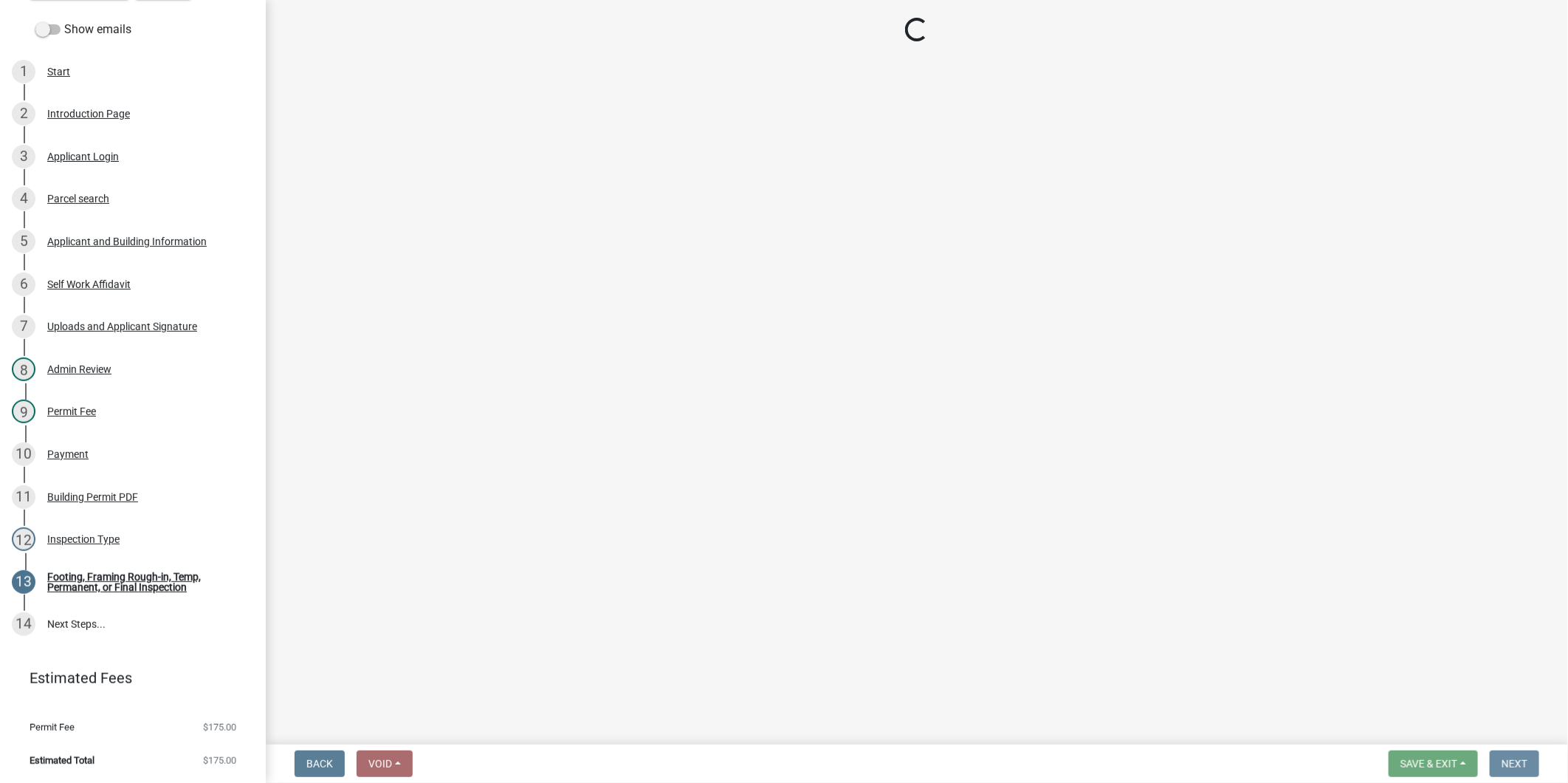
scroll to position [0, 0]
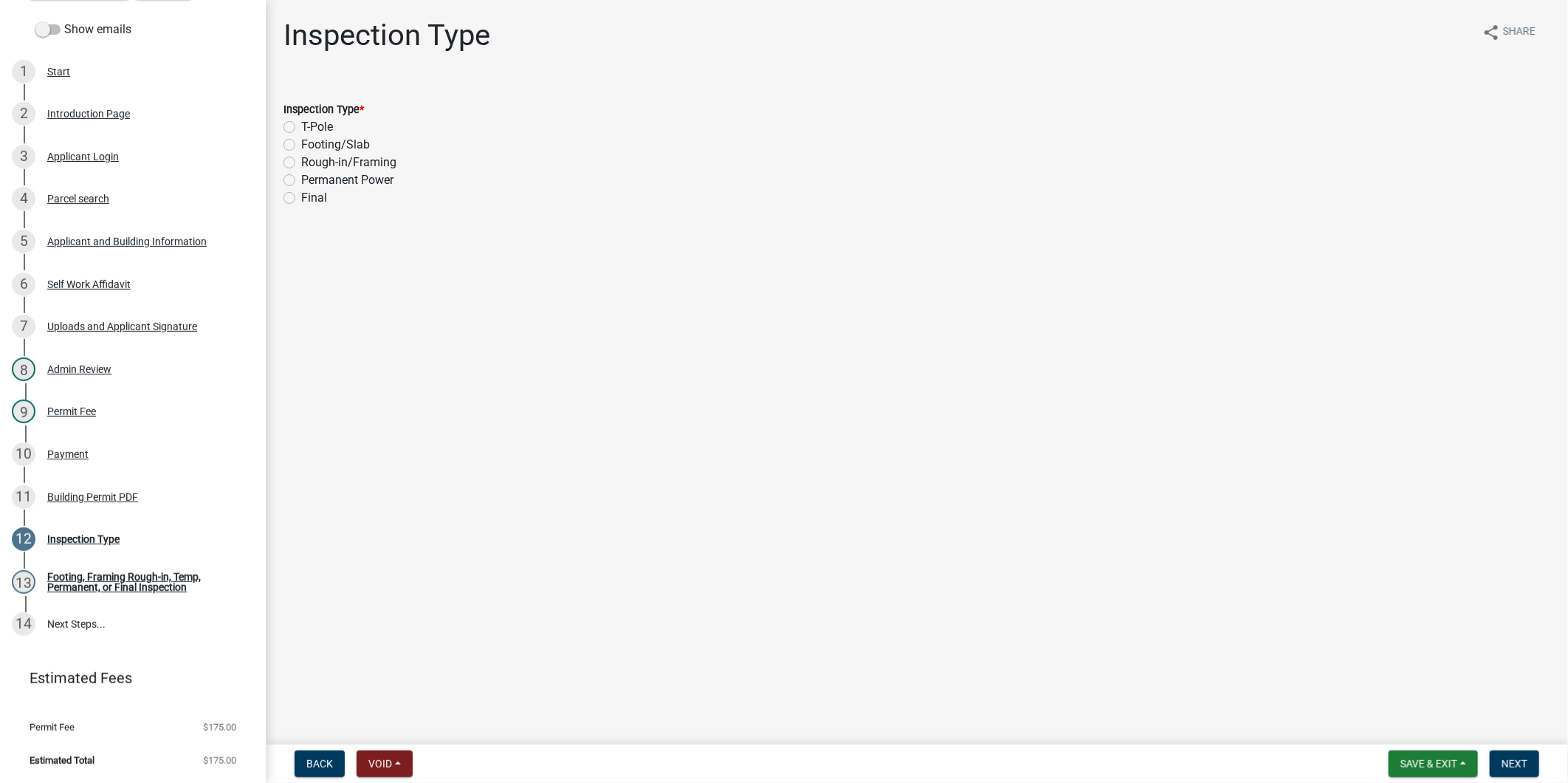
click at [292, 190] on div "Final" at bounding box center [917, 198] width 1267 height 18
click at [301, 196] on label "Final" at bounding box center [314, 198] width 26 height 18
click at [301, 196] on input "Final" at bounding box center [305, 194] width 9 height 9
radio input "true"
click at [1527, 757] on span "Next" at bounding box center [1514, 763] width 26 height 12
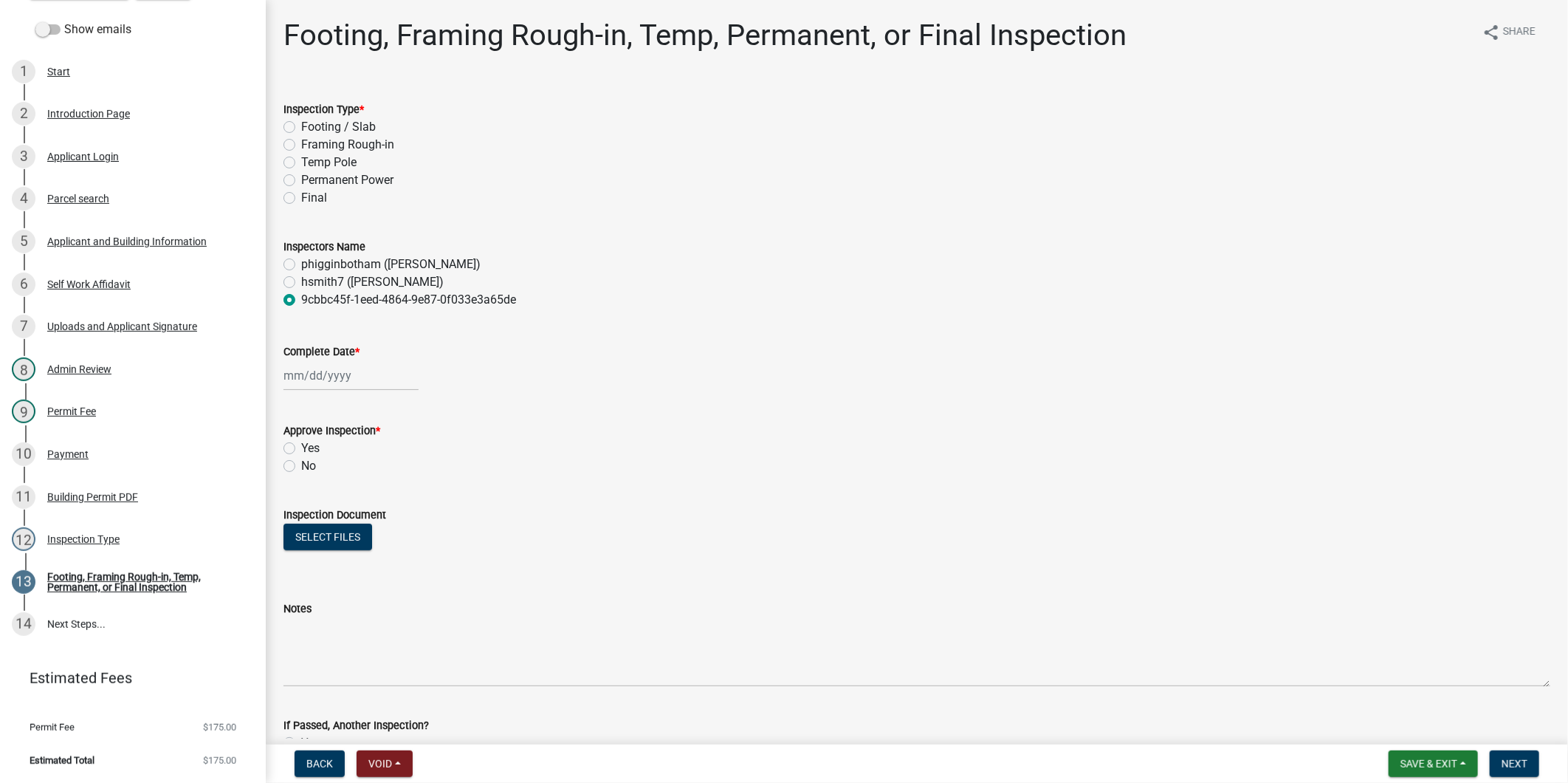
click at [299, 208] on wm-data-entity-input "Inspection Type * Footing / Slab Framing Rough-in Temp Pole Permanent Power Fin…" at bounding box center [917, 151] width 1267 height 138
click at [301, 200] on label "Final" at bounding box center [314, 198] width 26 height 18
click at [301, 199] on input "Final" at bounding box center [305, 194] width 9 height 9
radio input "true"
click at [328, 256] on label "phigginbotham (Paul Higginbotham)" at bounding box center [390, 264] width 180 height 18
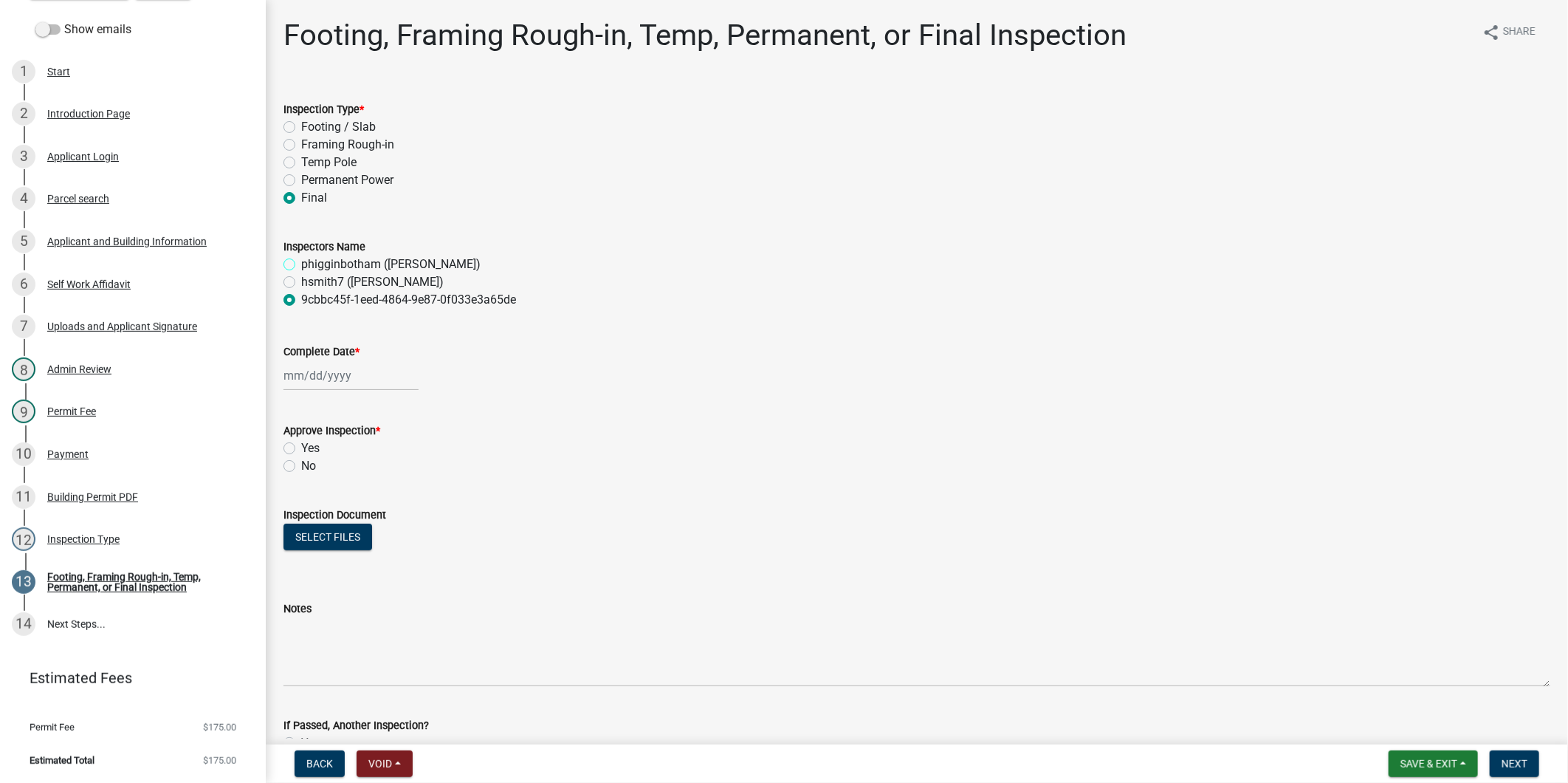
click at [311, 256] on input "phigginbotham (Paul Higginbotham)" at bounding box center [305, 260] width 9 height 9
radio input "true"
select select "8"
select select "2025"
click at [335, 379] on div "Jan Feb Mar Apr May Jun Jul Aug Sep Oct Nov Dec 1525 1526 1527 1528 1529 1530 1…" at bounding box center [351, 375] width 135 height 30
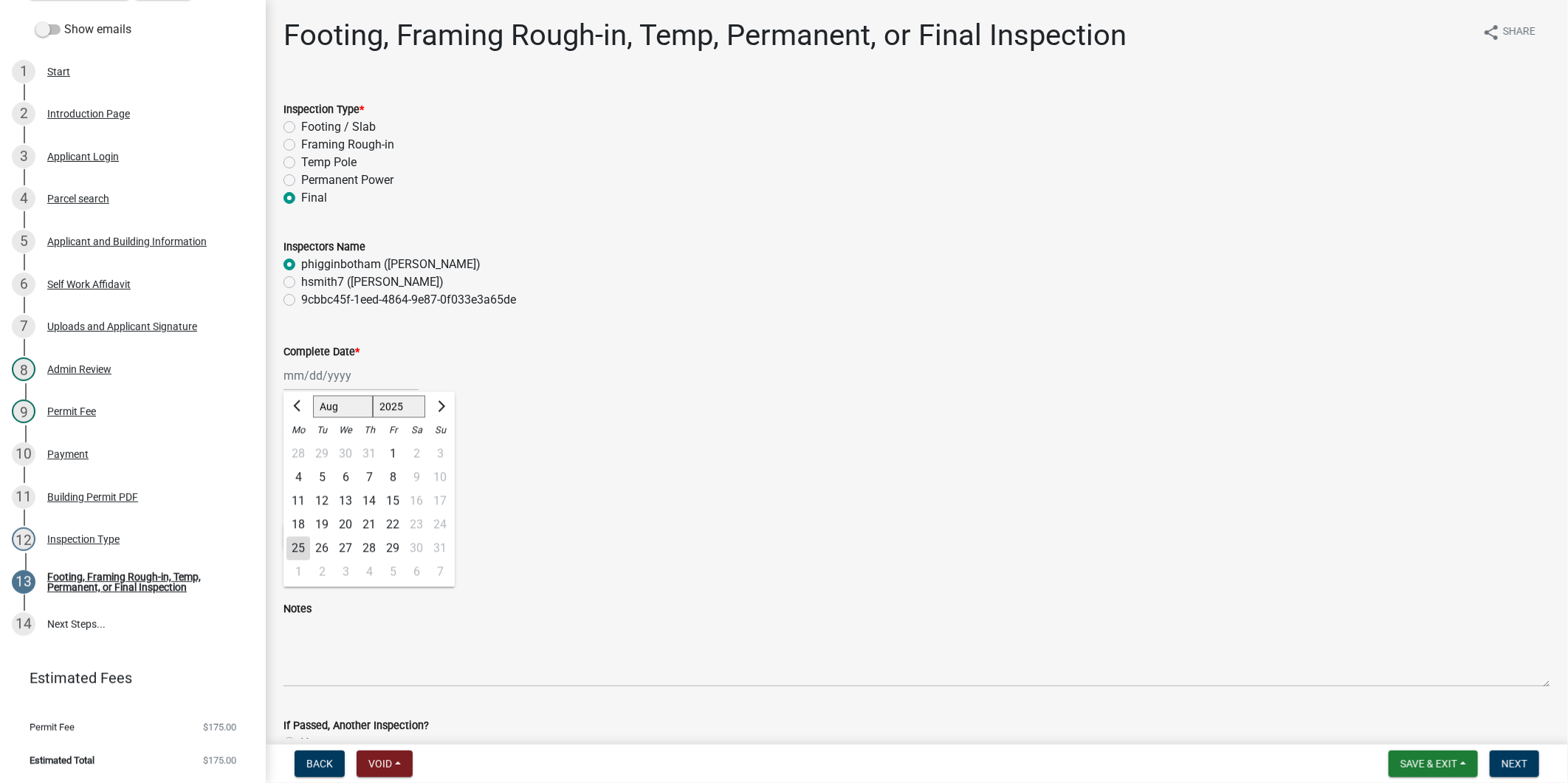
click at [296, 549] on div "25" at bounding box center [298, 547] width 23 height 23
type input "[DATE]"
click at [291, 436] on div "Approve Inspection *" at bounding box center [917, 430] width 1267 height 18
click at [301, 446] on label "Yes" at bounding box center [310, 448] width 18 height 18
click at [301, 446] on input "Yes" at bounding box center [305, 444] width 9 height 9
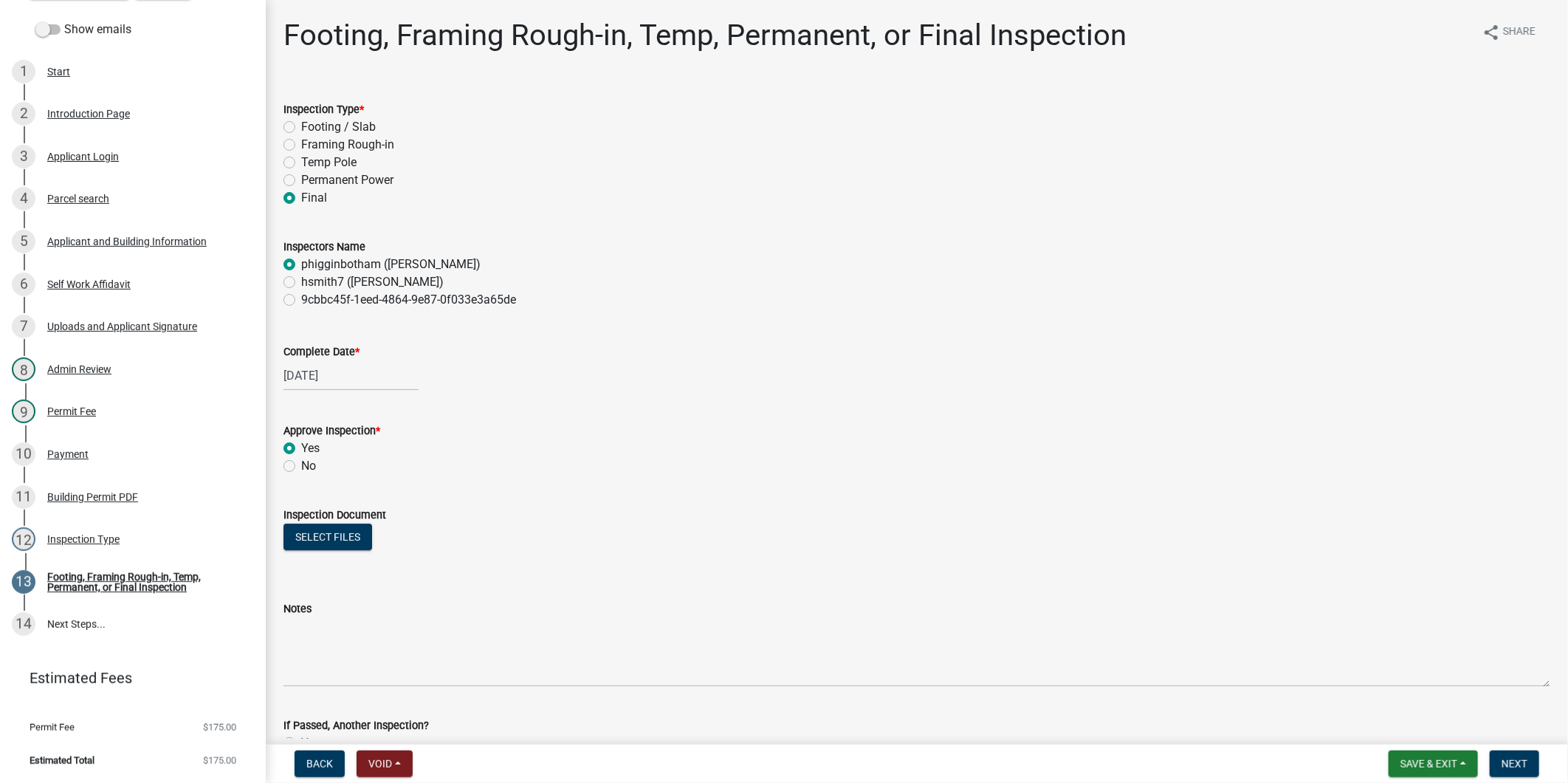
radio input "true"
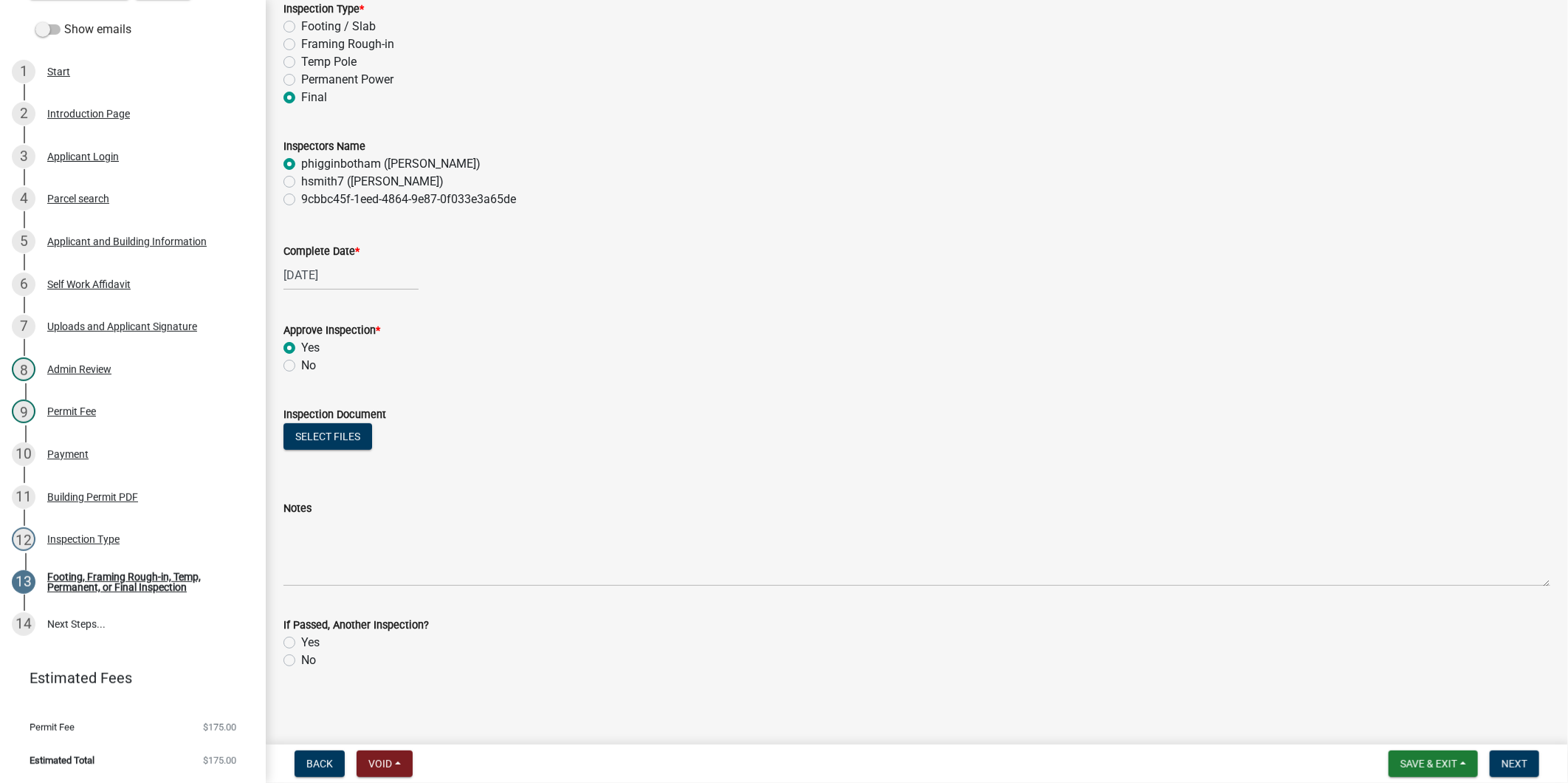
scroll to position [102, 0]
click at [1504, 757] on span "Next" at bounding box center [1514, 763] width 26 height 12
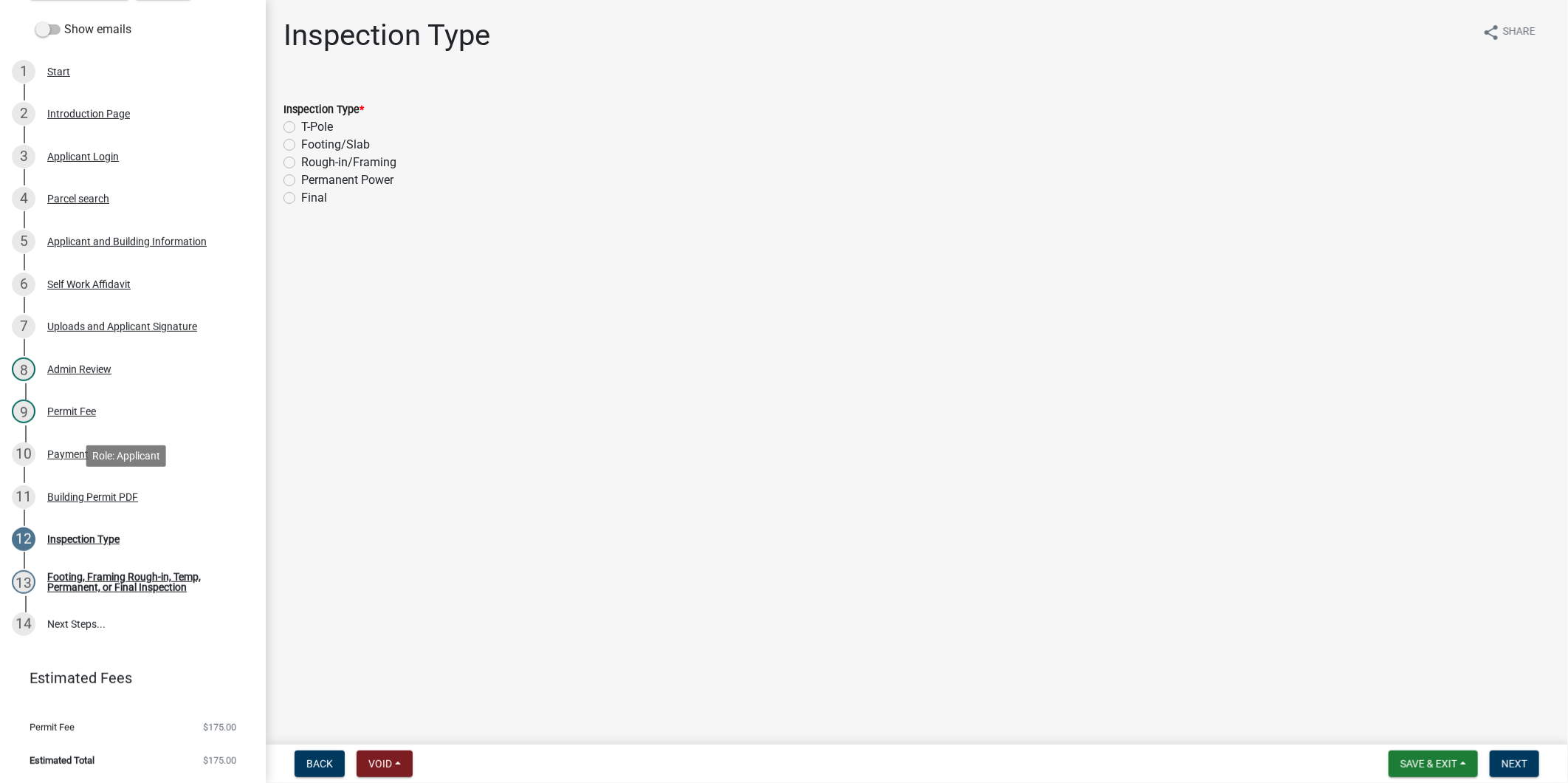
click at [91, 493] on div "Building Permit PDF" at bounding box center [93, 497] width 91 height 10
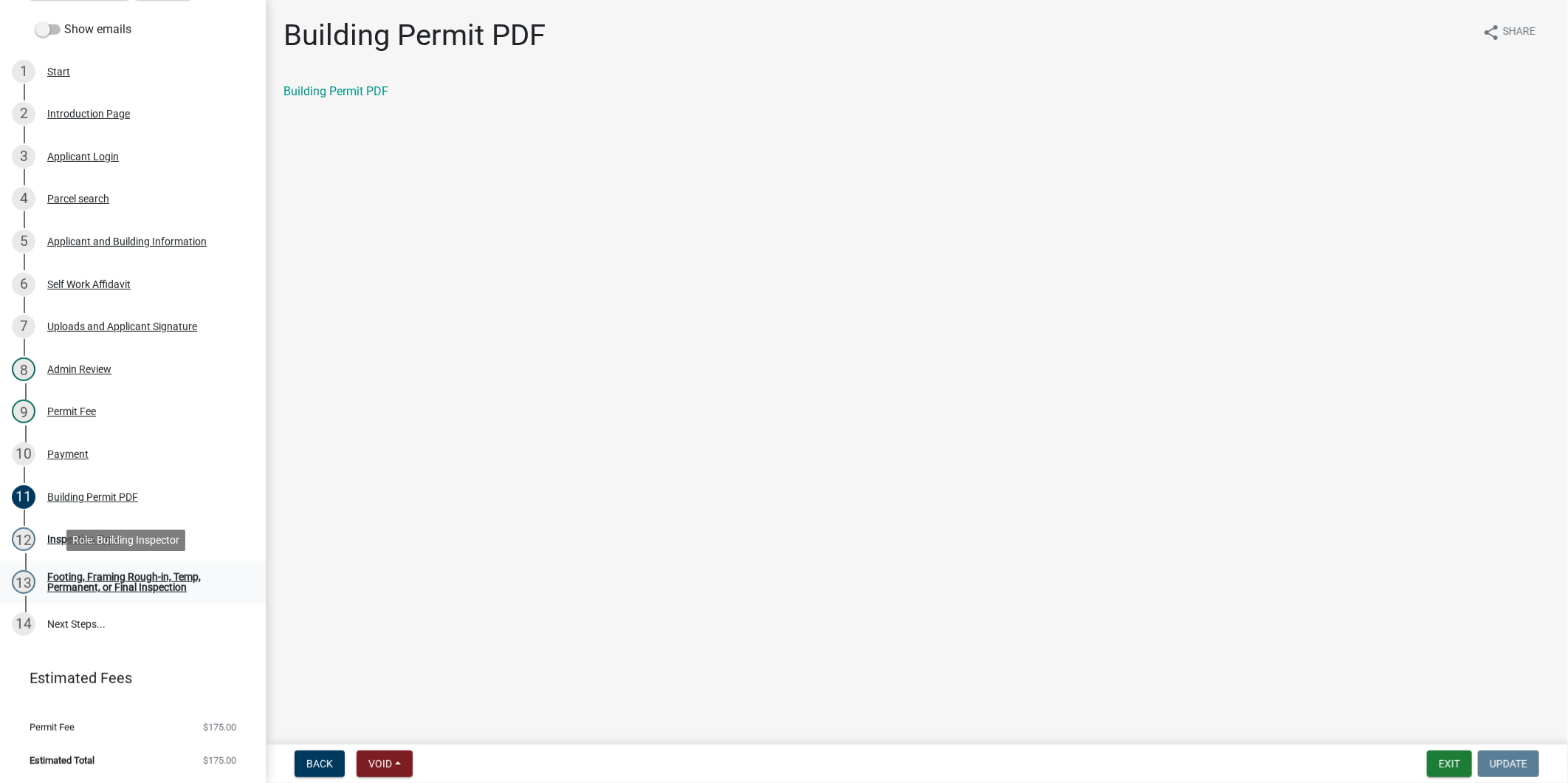
click at [120, 589] on div "Footing, Framing Rough-in, Temp, Permanent, or Final Inspection" at bounding box center [145, 582] width 195 height 21
click at [113, 576] on div "Footing, Framing Rough-in, Temp, Permanent, or Final Inspection" at bounding box center [145, 582] width 195 height 21
click at [86, 540] on div "Inspection Type" at bounding box center [83, 539] width 72 height 10
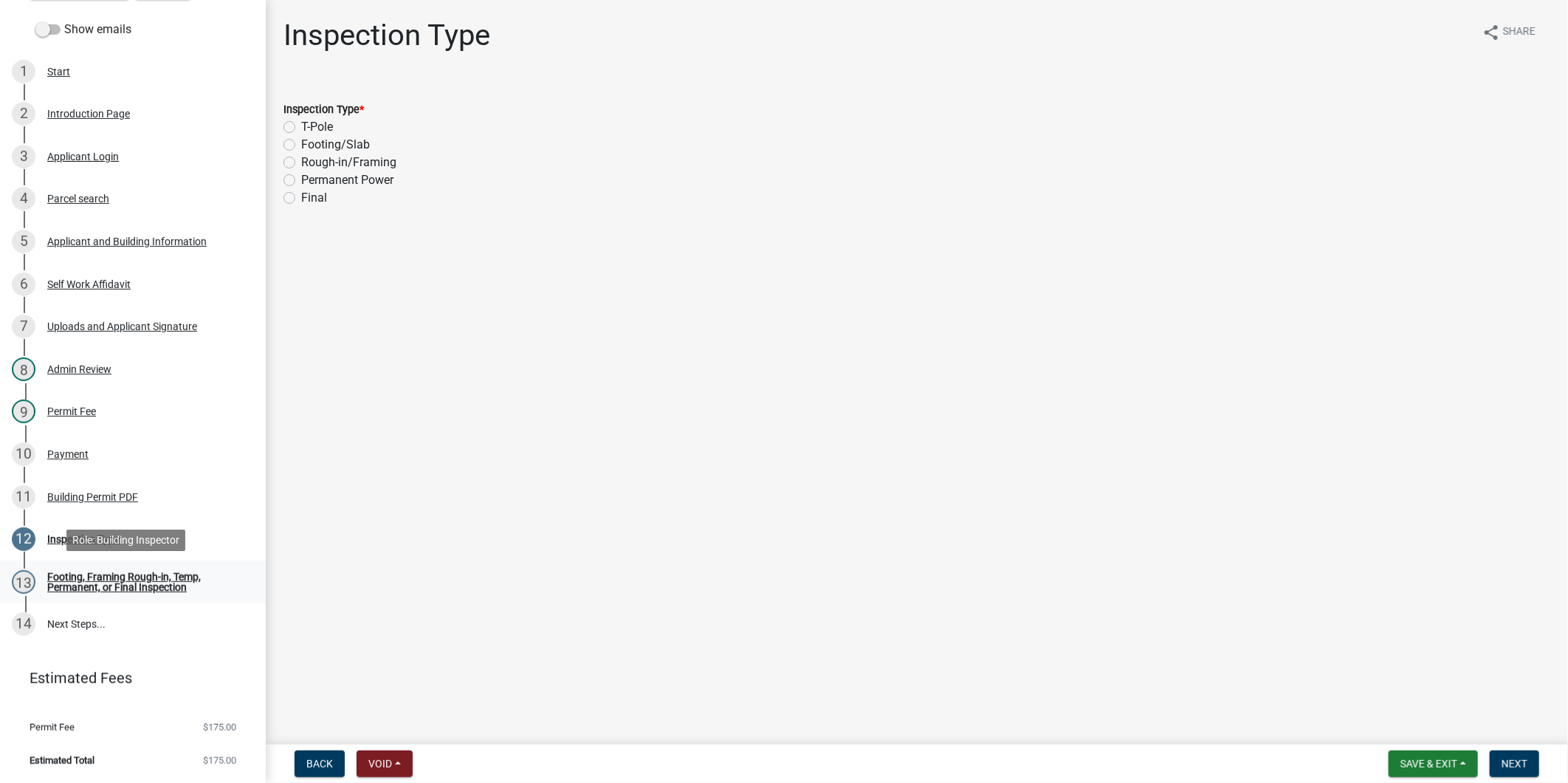
click at [105, 576] on div "Footing, Framing Rough-in, Temp, Permanent, or Final Inspection" at bounding box center [145, 582] width 195 height 21
click at [128, 631] on link "14 Next Steps..." at bounding box center [132, 625] width 266 height 43
click at [298, 202] on div "Final" at bounding box center [917, 198] width 1267 height 18
click at [301, 200] on label "Final" at bounding box center [314, 198] width 26 height 18
click at [301, 199] on input "Final" at bounding box center [305, 194] width 9 height 9
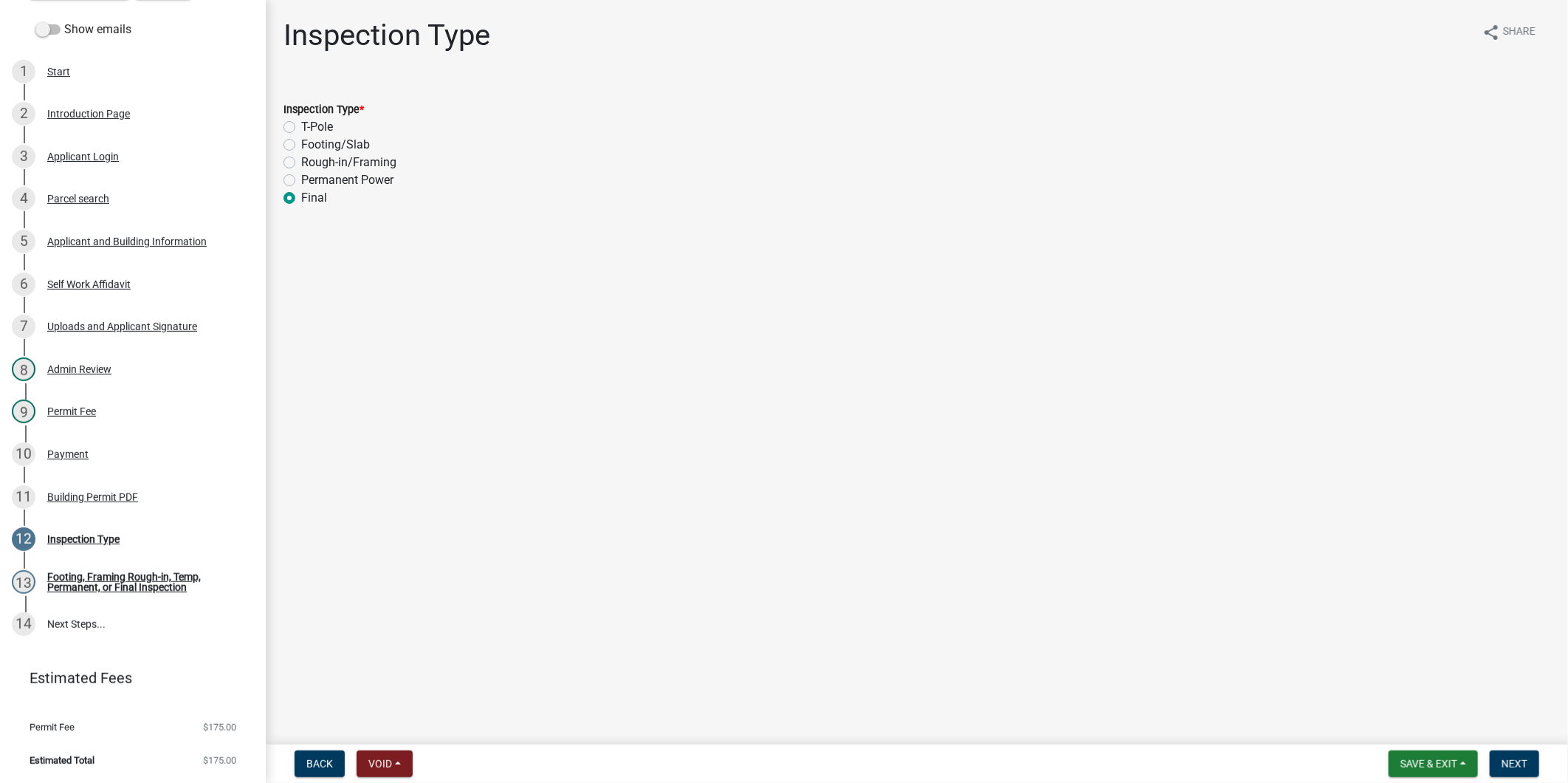
radio input "true"
click at [1513, 767] on span "Next" at bounding box center [1514, 763] width 26 height 12
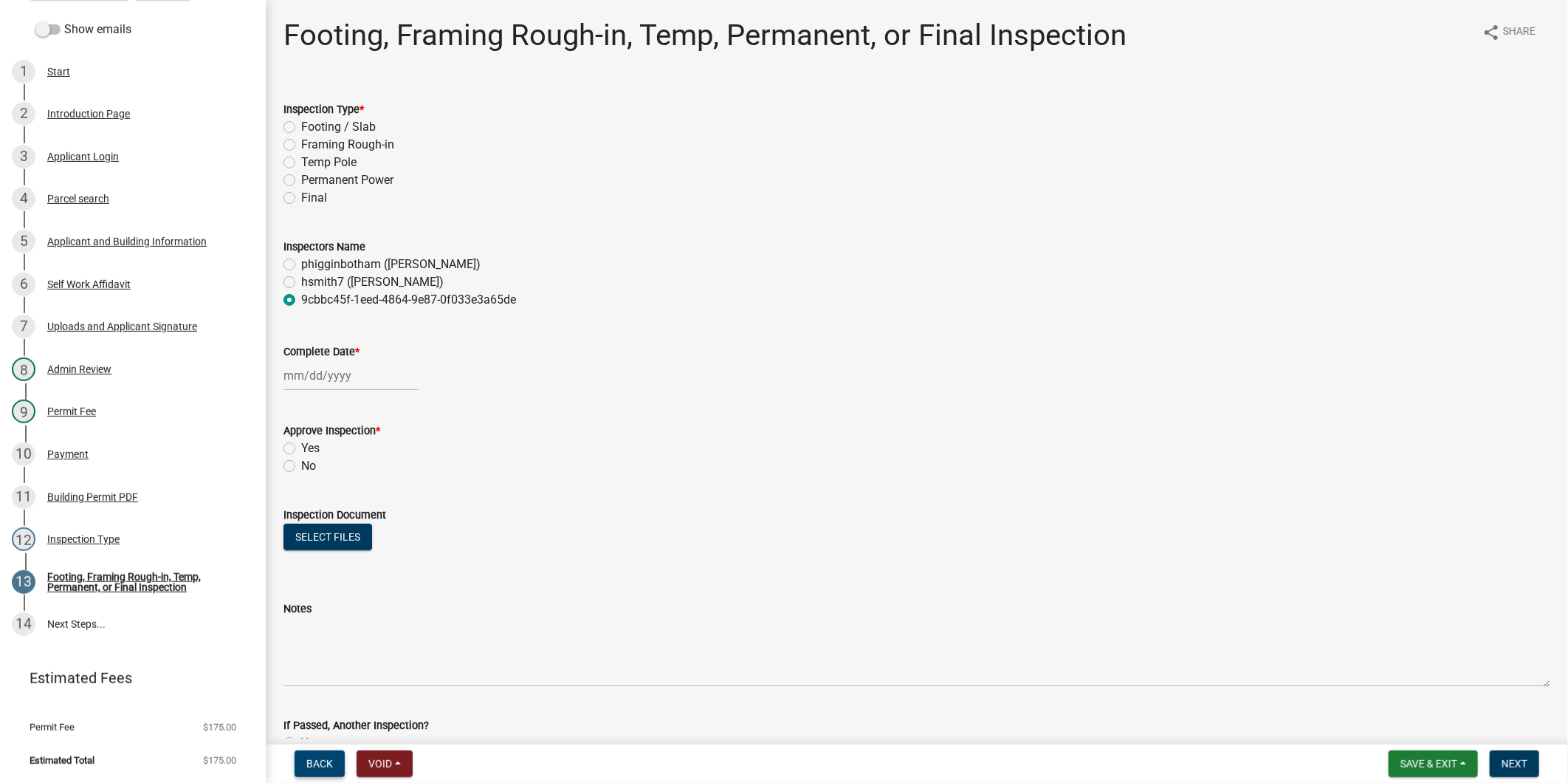
click at [309, 754] on button "Back" at bounding box center [319, 763] width 50 height 27
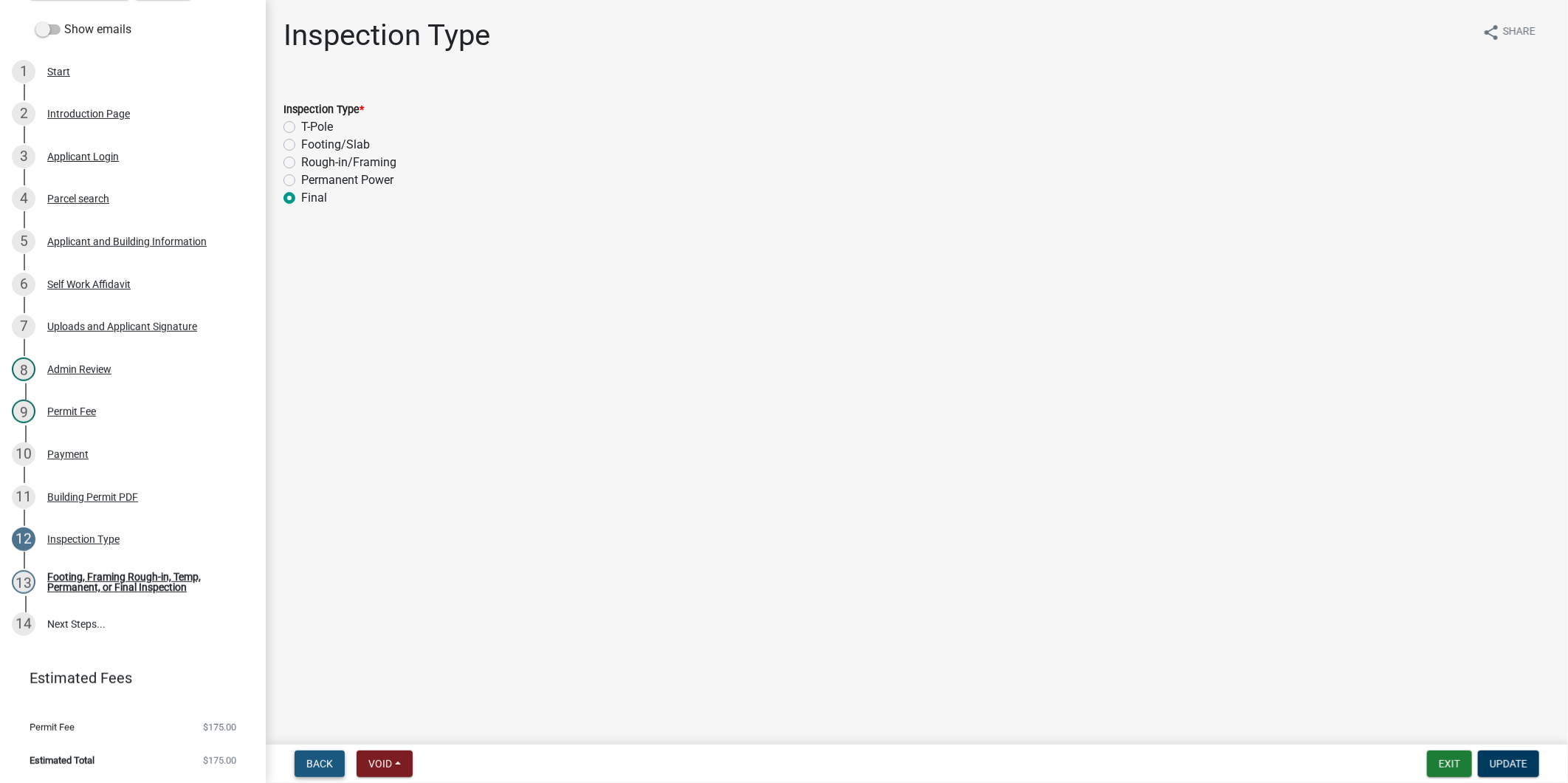
click at [317, 761] on span "Back" at bounding box center [319, 763] width 27 height 12
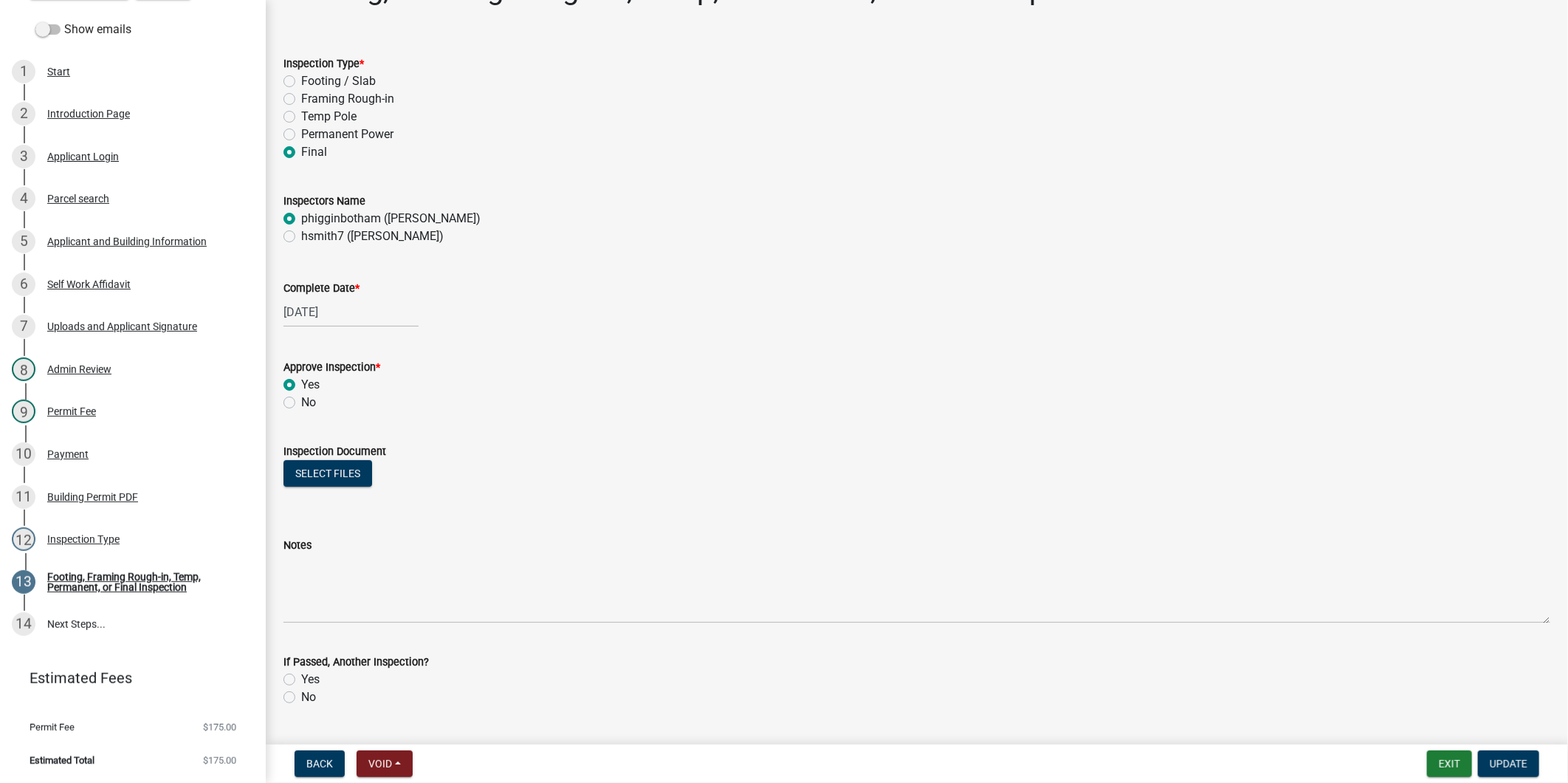
scroll to position [84, 0]
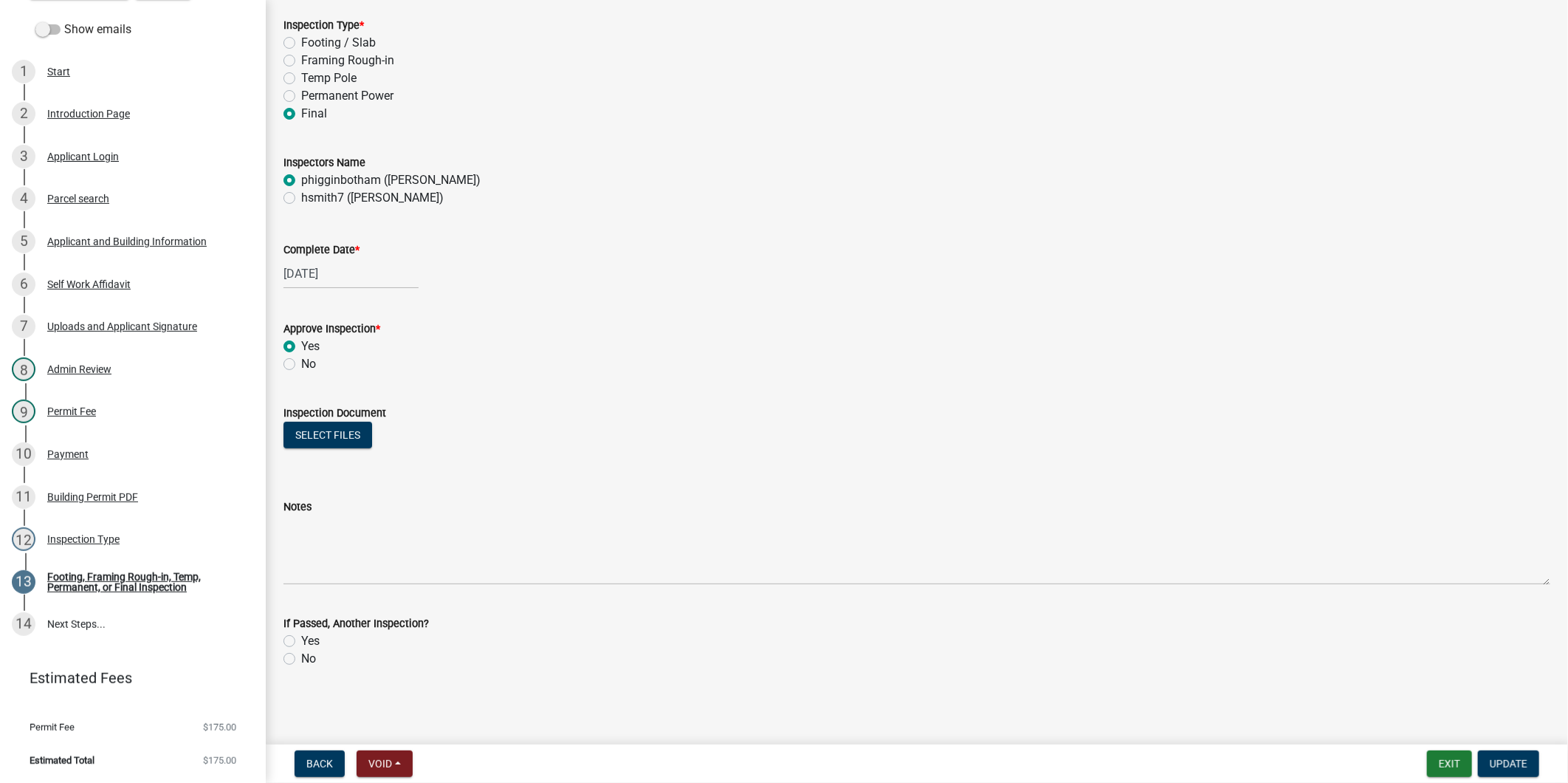
click at [301, 662] on label "No" at bounding box center [308, 658] width 15 height 18
click at [301, 659] on input "No" at bounding box center [305, 654] width 9 height 9
radio input "true"
click at [1522, 775] on button "Update" at bounding box center [1508, 763] width 61 height 27
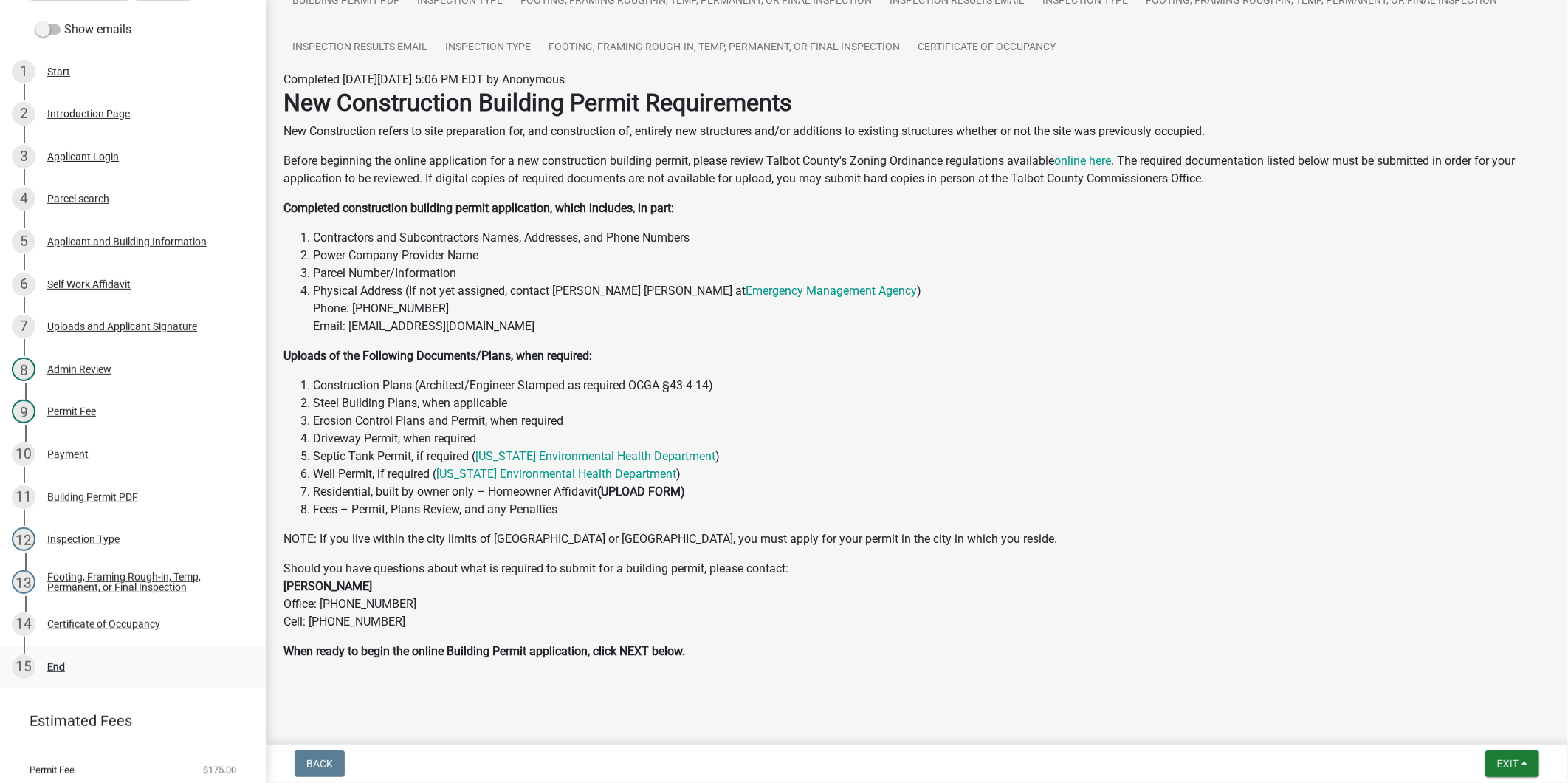
scroll to position [190, 0]
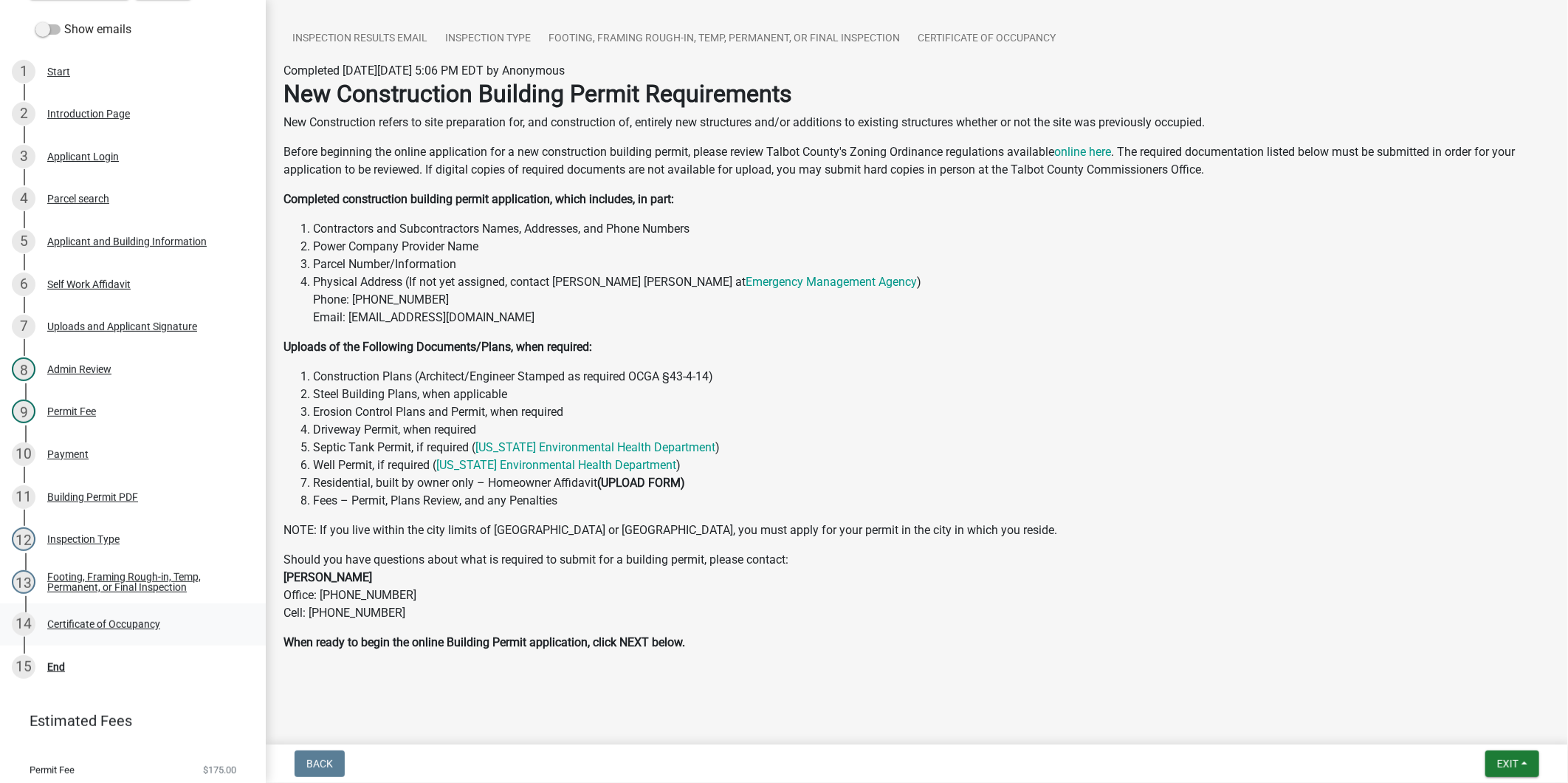
click at [76, 614] on div "14 Certificate of Occupancy" at bounding box center [127, 623] width 231 height 23
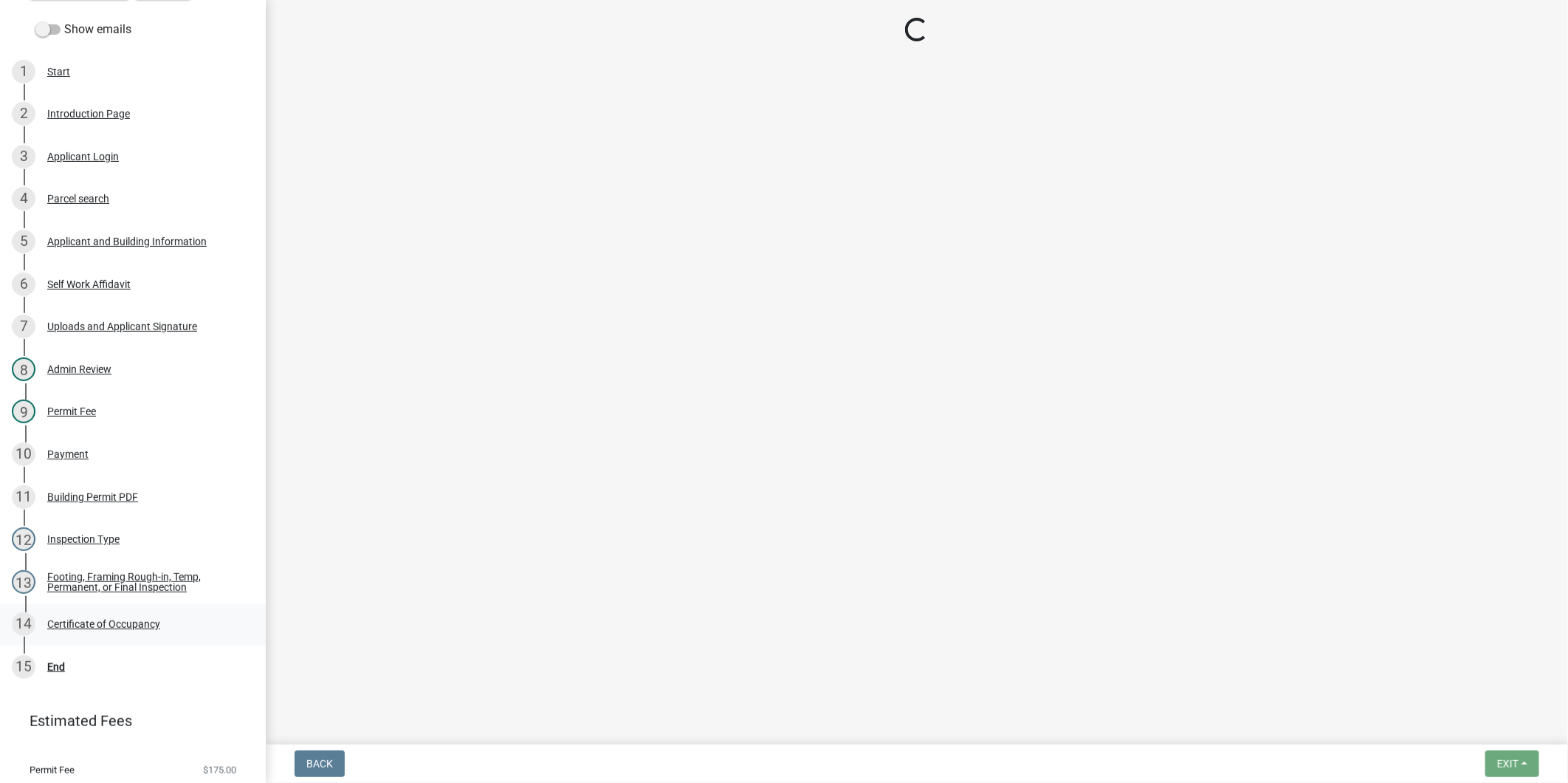
scroll to position [0, 0]
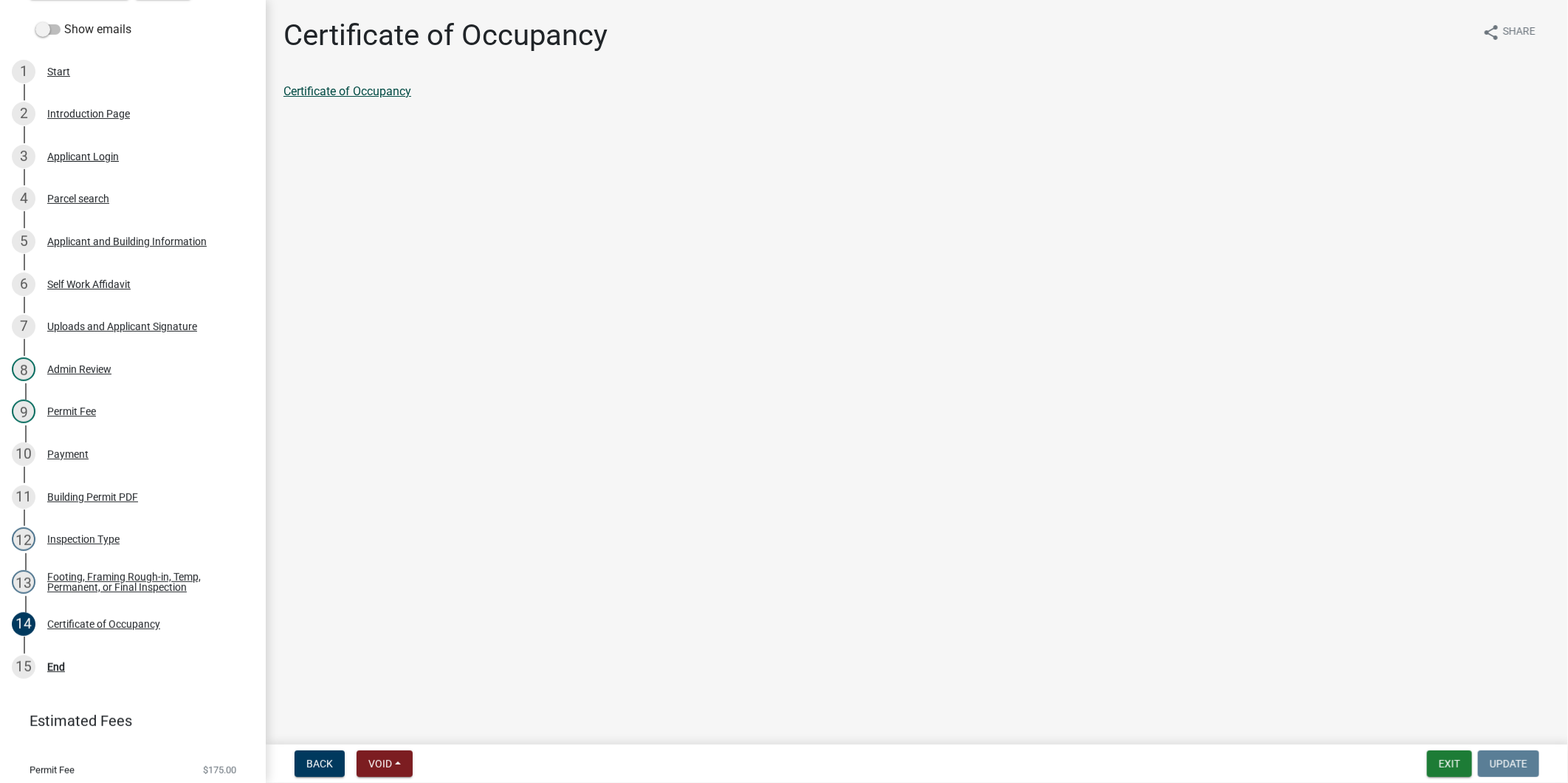
click at [351, 89] on link "Certificate of Occupancy" at bounding box center [347, 91] width 127 height 14
click at [89, 659] on div "15 End" at bounding box center [127, 666] width 231 height 23
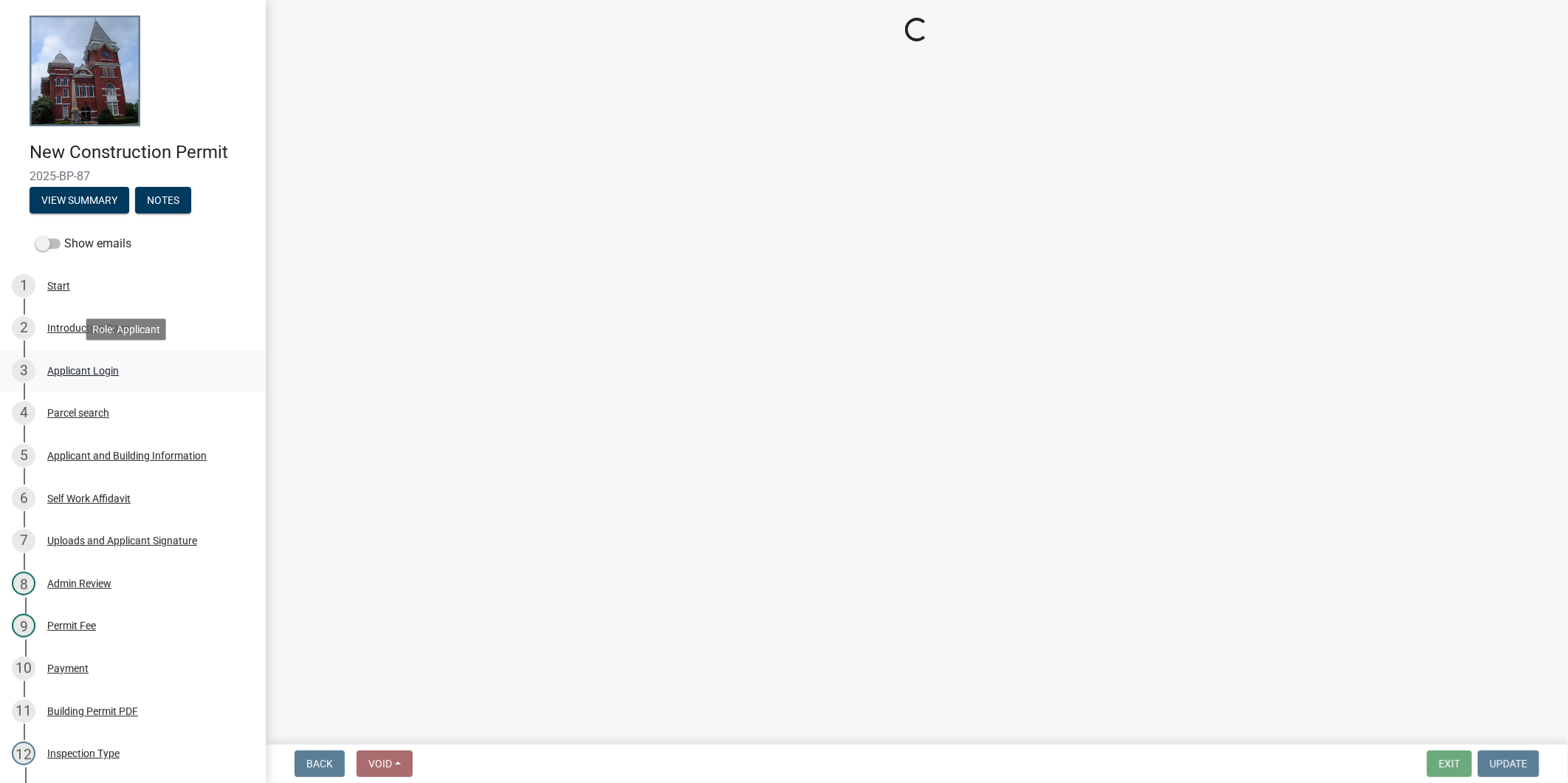
click at [80, 367] on div "Applicant Login" at bounding box center [83, 371] width 71 height 10
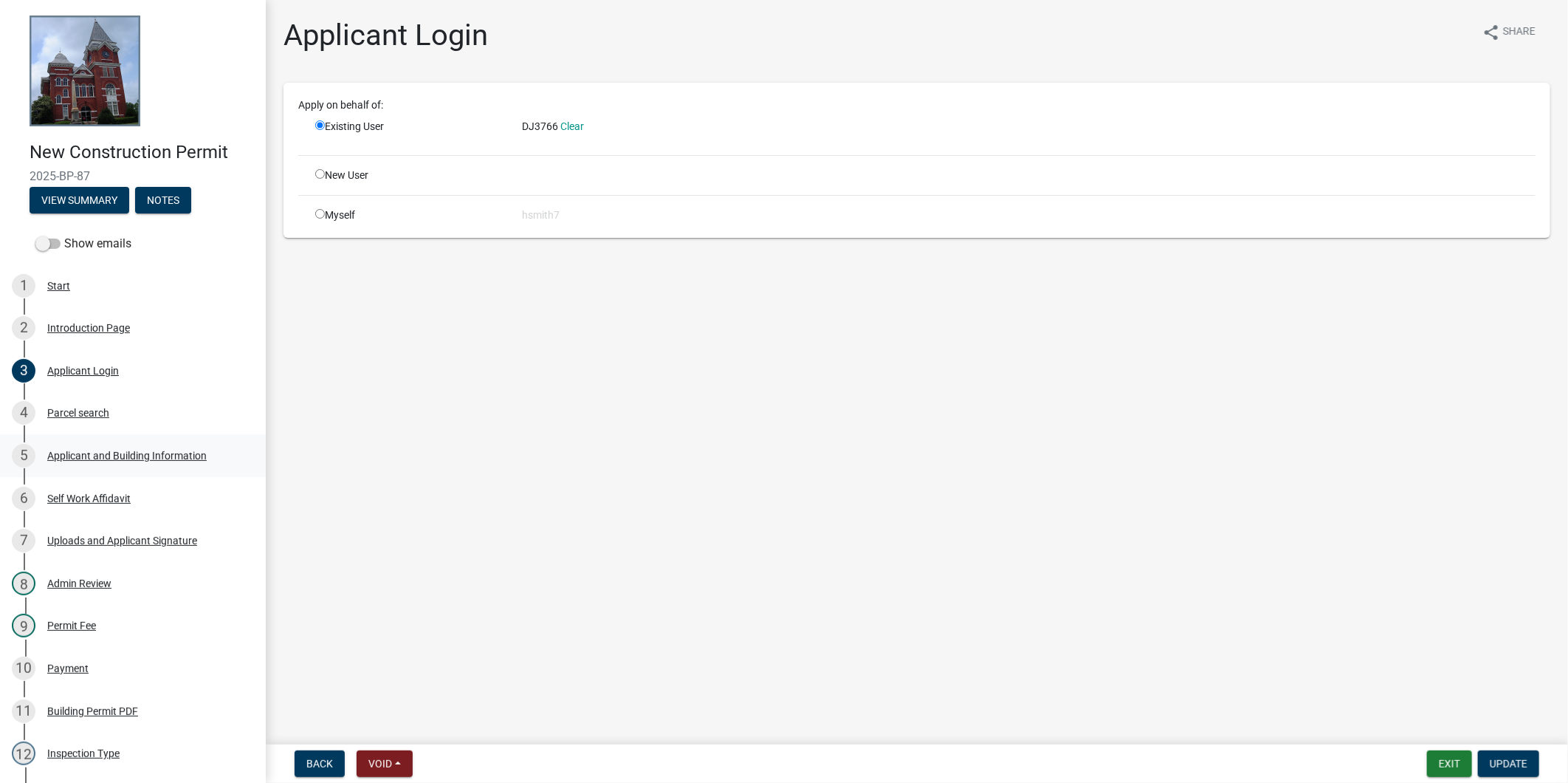
drag, startPoint x: 80, startPoint y: 370, endPoint x: 96, endPoint y: 449, distance: 80.6
click at [96, 450] on div "Applicant and Building Information" at bounding box center [126, 455] width 159 height 10
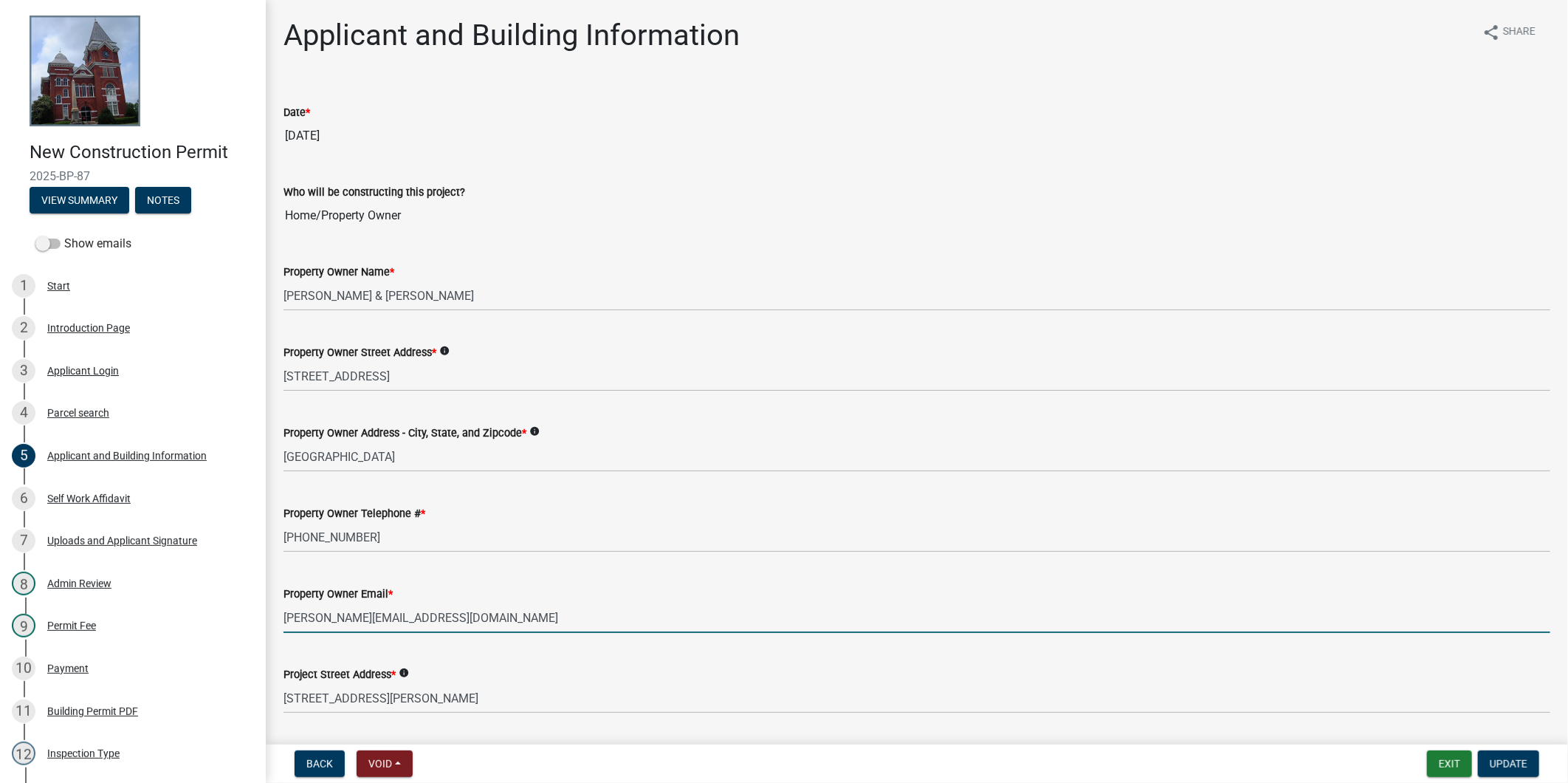
click at [473, 607] on input "david.johnson3766@gmail.com" at bounding box center [917, 617] width 1267 height 30
click at [1459, 769] on button "Exit" at bounding box center [1449, 763] width 45 height 27
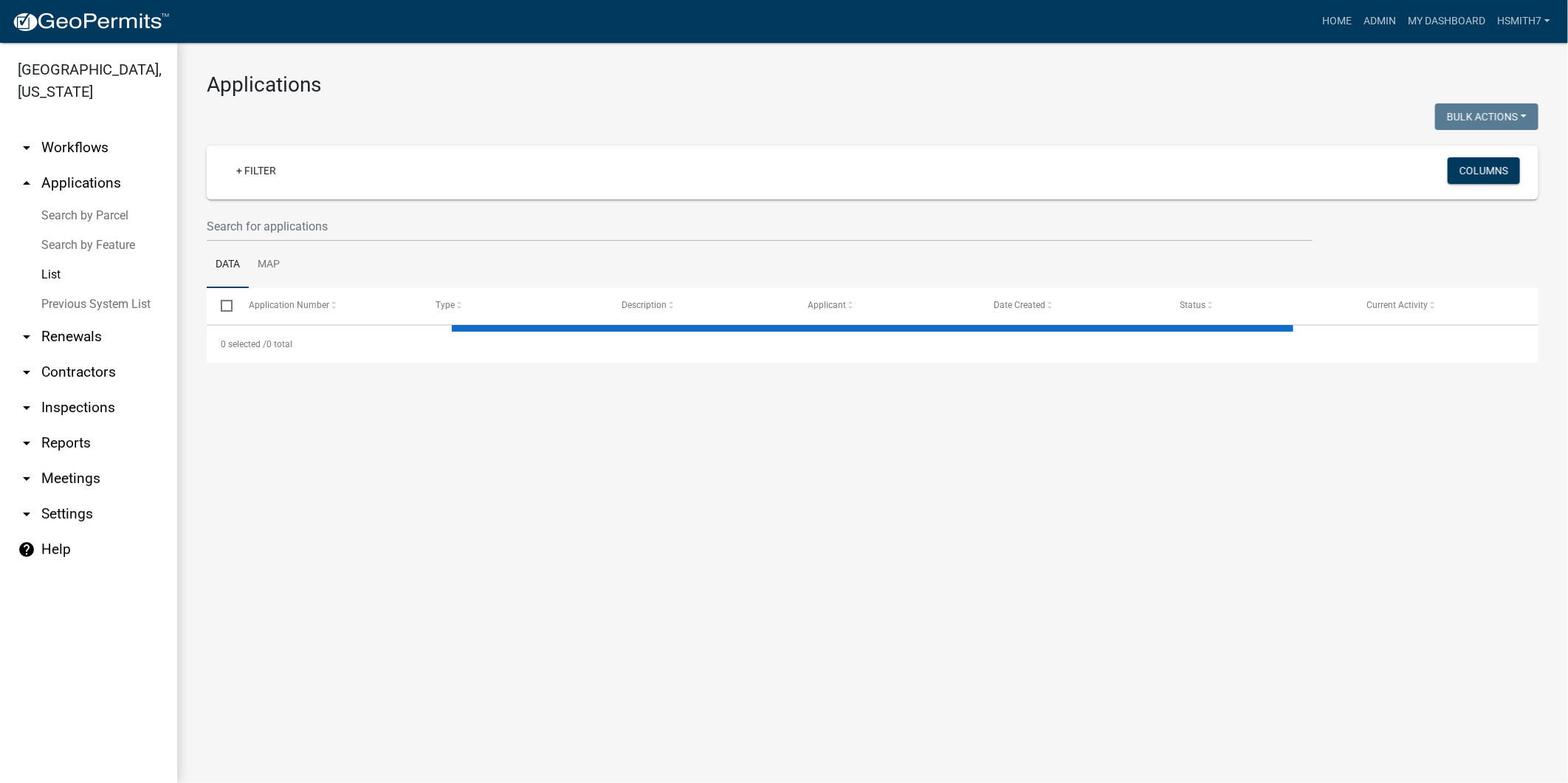
select select "3: 100"
